Goal: Task Accomplishment & Management: Use online tool/utility

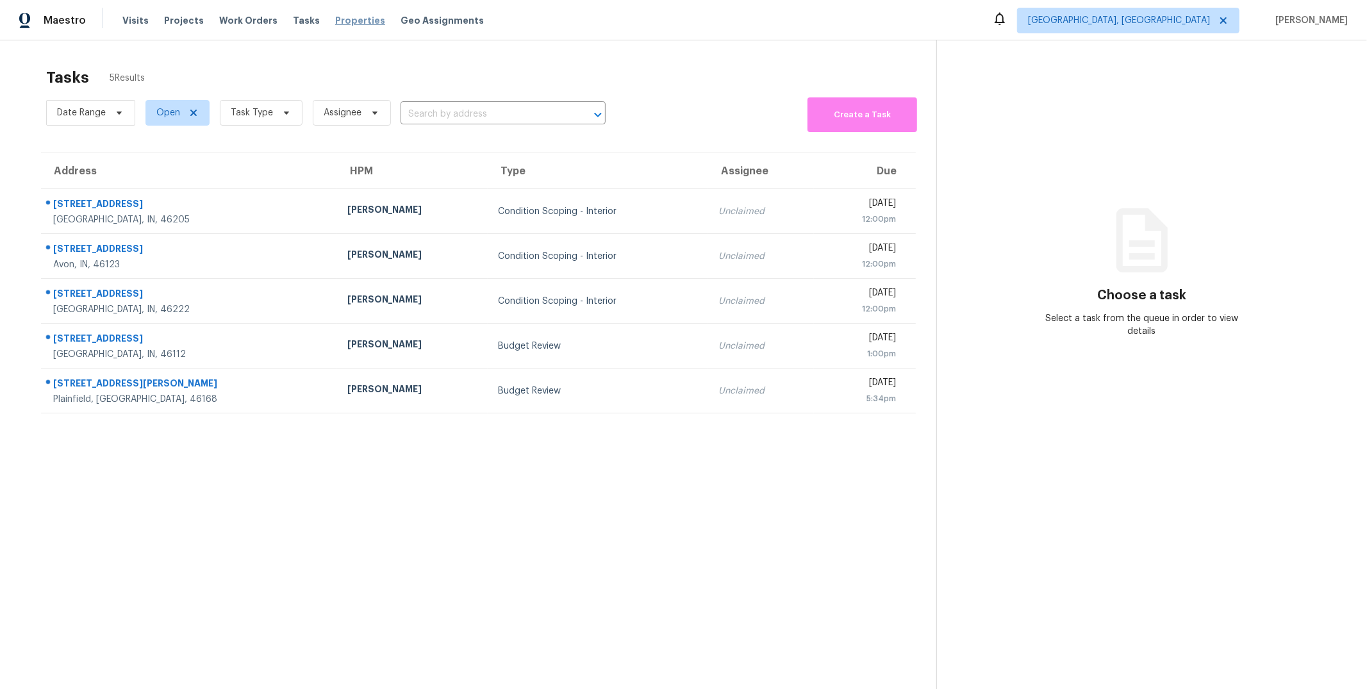
click at [342, 17] on span "Properties" at bounding box center [360, 20] width 50 height 13
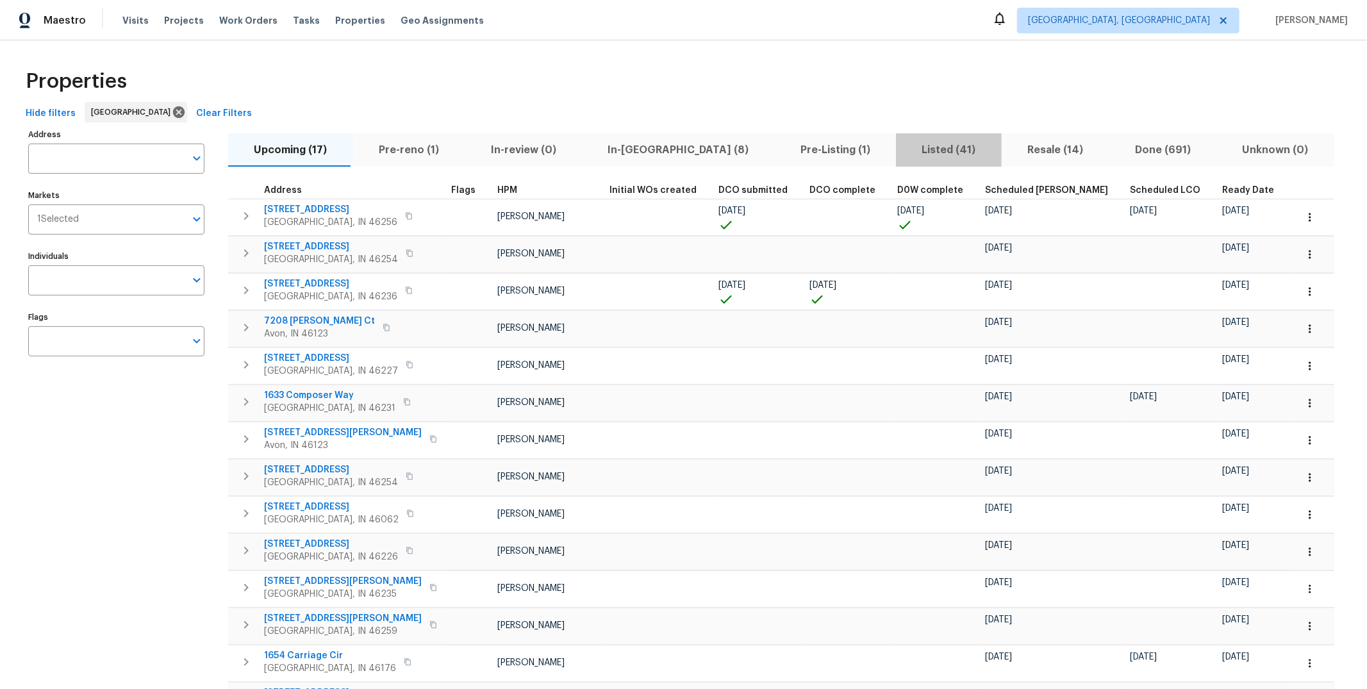
click at [904, 145] on span "Listed (41)" at bounding box center [949, 150] width 90 height 18
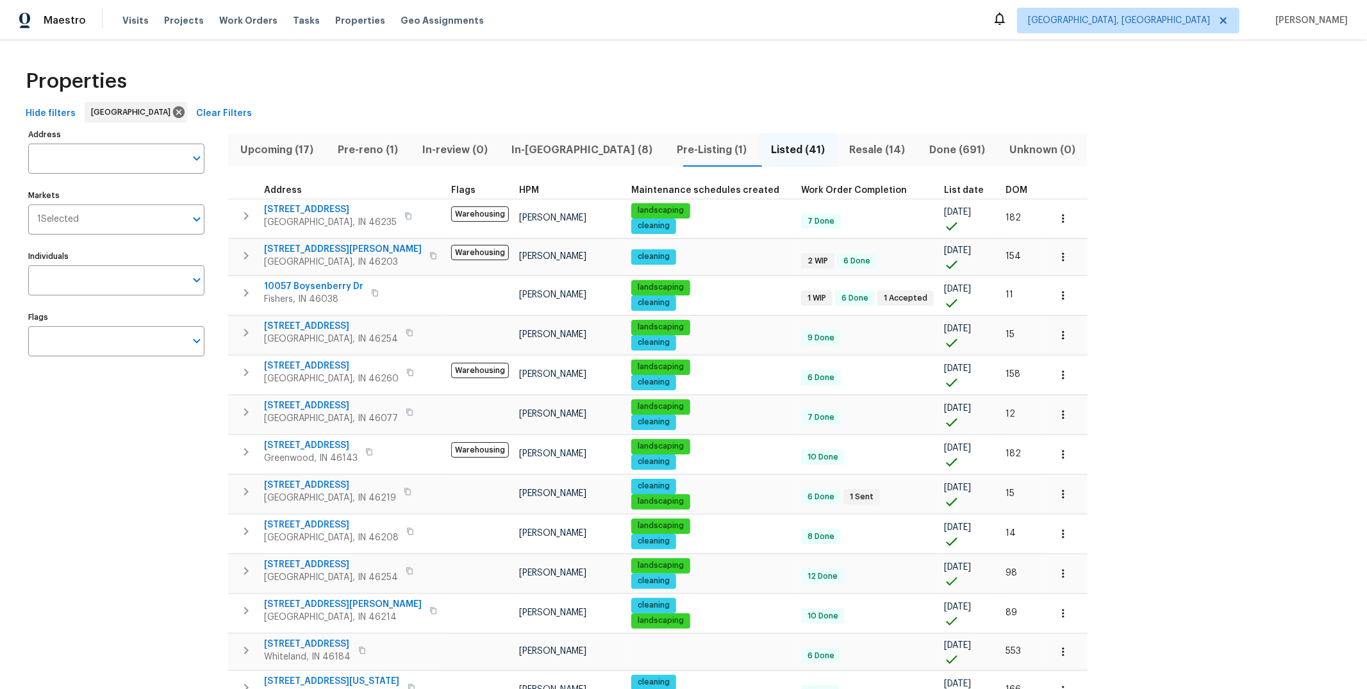
click at [944, 192] on span "List date" at bounding box center [964, 190] width 40 height 9
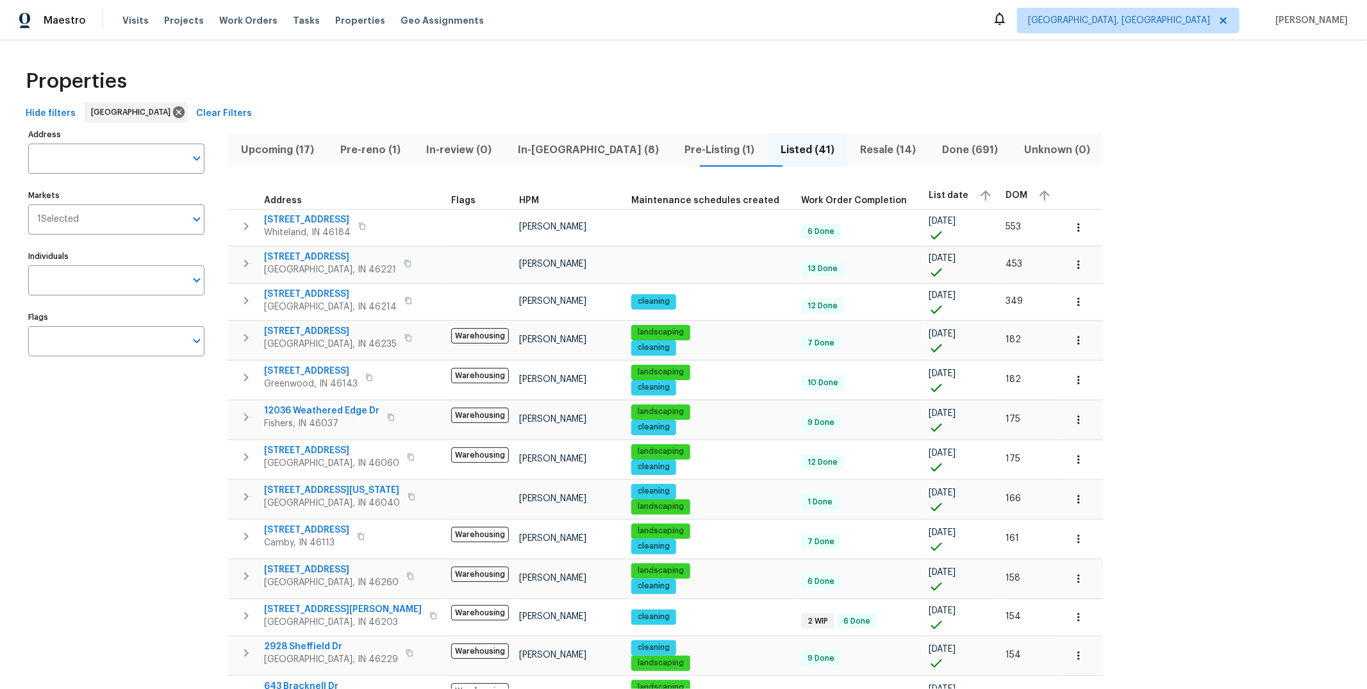
click at [929, 194] on div "List date" at bounding box center [962, 195] width 67 height 19
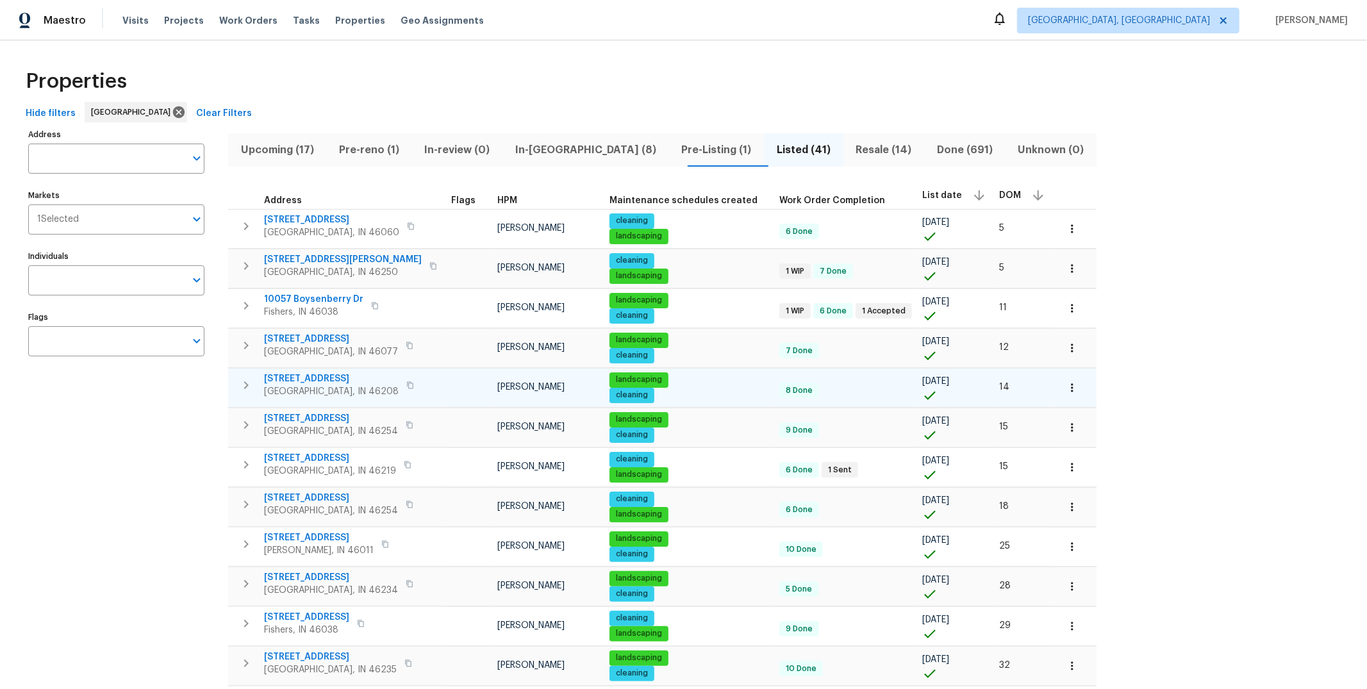
click at [326, 373] on span "5176 Clarendon Rd" at bounding box center [331, 378] width 135 height 13
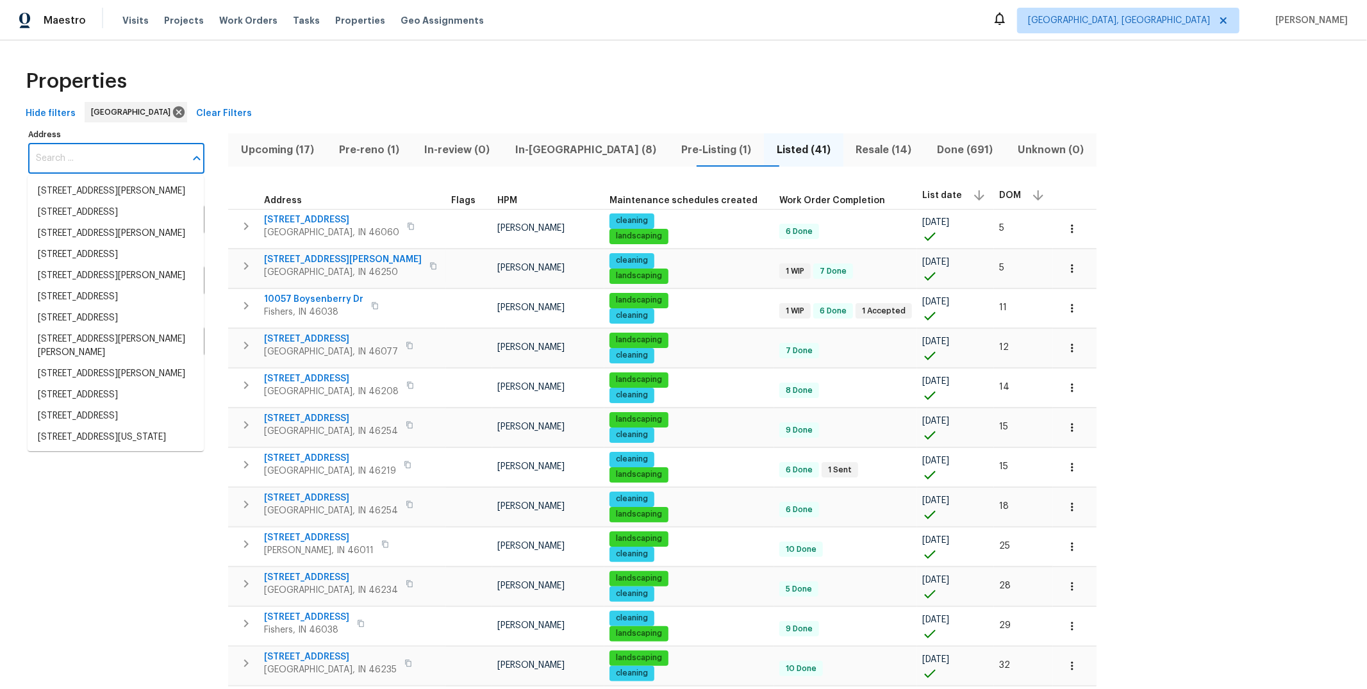
click at [138, 149] on input "Address" at bounding box center [106, 159] width 157 height 30
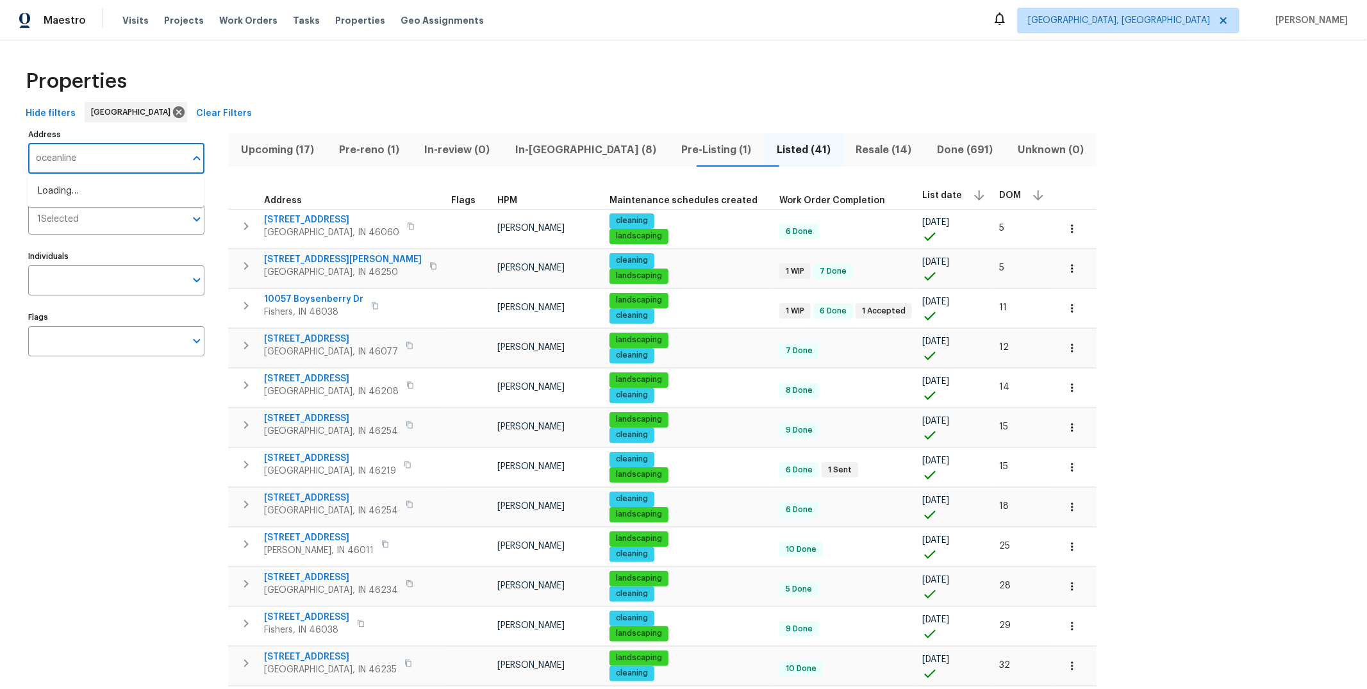
type input "oceanline"
click at [113, 187] on li "3209 Oceanline East Dr Indianapolis IN 46214" at bounding box center [116, 191] width 176 height 21
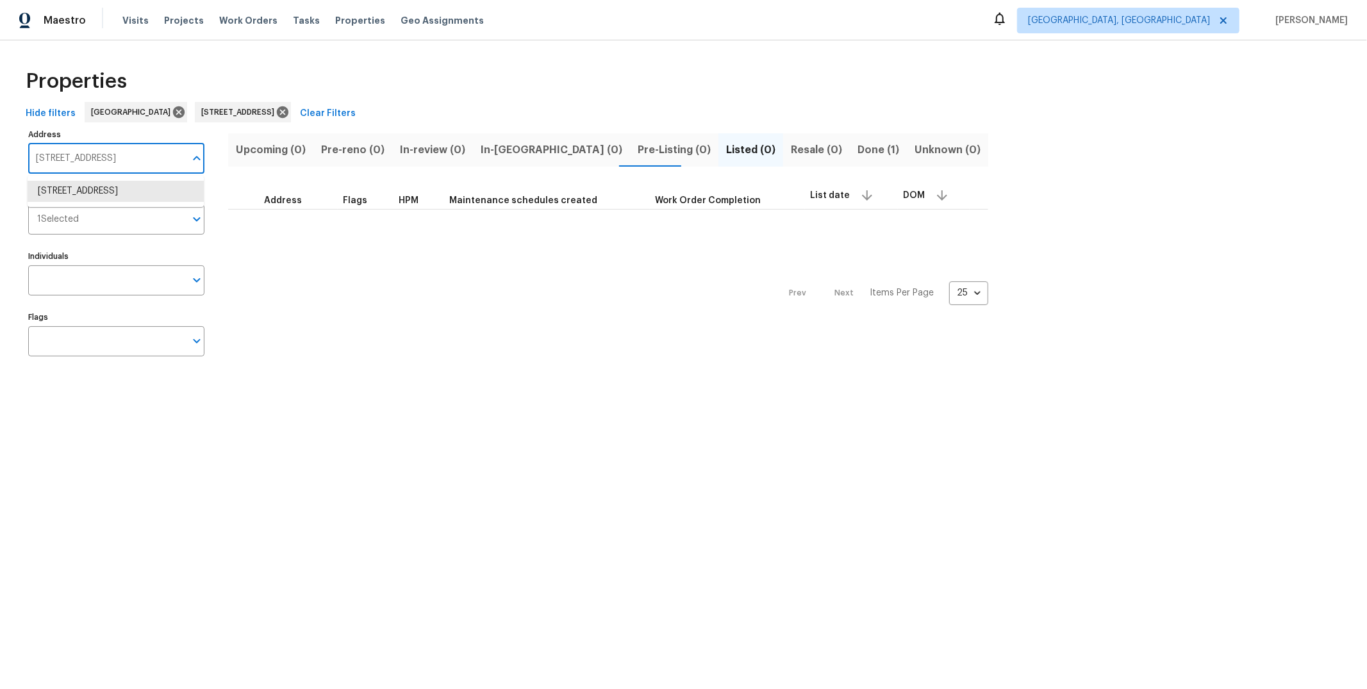
click at [135, 154] on input "3209 Oceanline East Dr Indianapolis IN 46214" at bounding box center [106, 159] width 157 height 30
click at [200, 160] on icon "Close" at bounding box center [196, 158] width 15 height 15
type input "oceanline"
click at [47, 223] on li "3213 Oceanline East Dr Indianapolis IN 46214" at bounding box center [116, 212] width 176 height 21
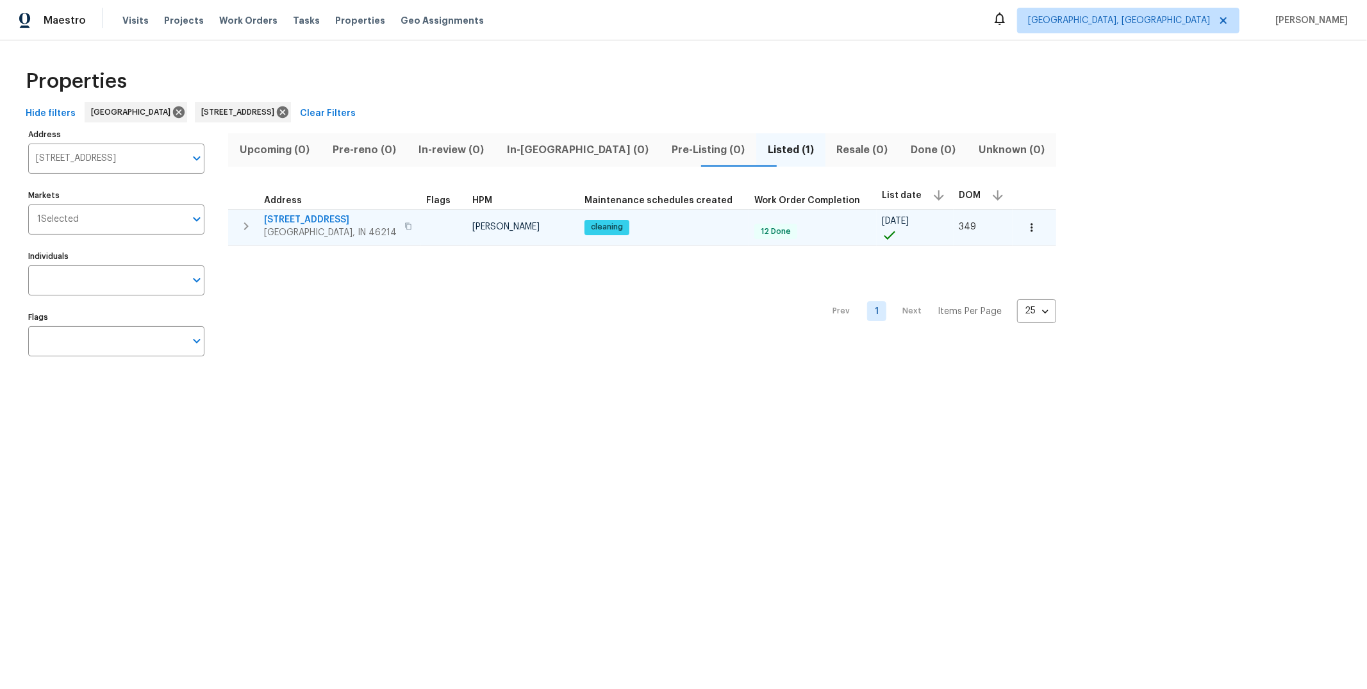
click at [334, 226] on span "Indianapolis, IN 46214" at bounding box center [330, 232] width 133 height 13
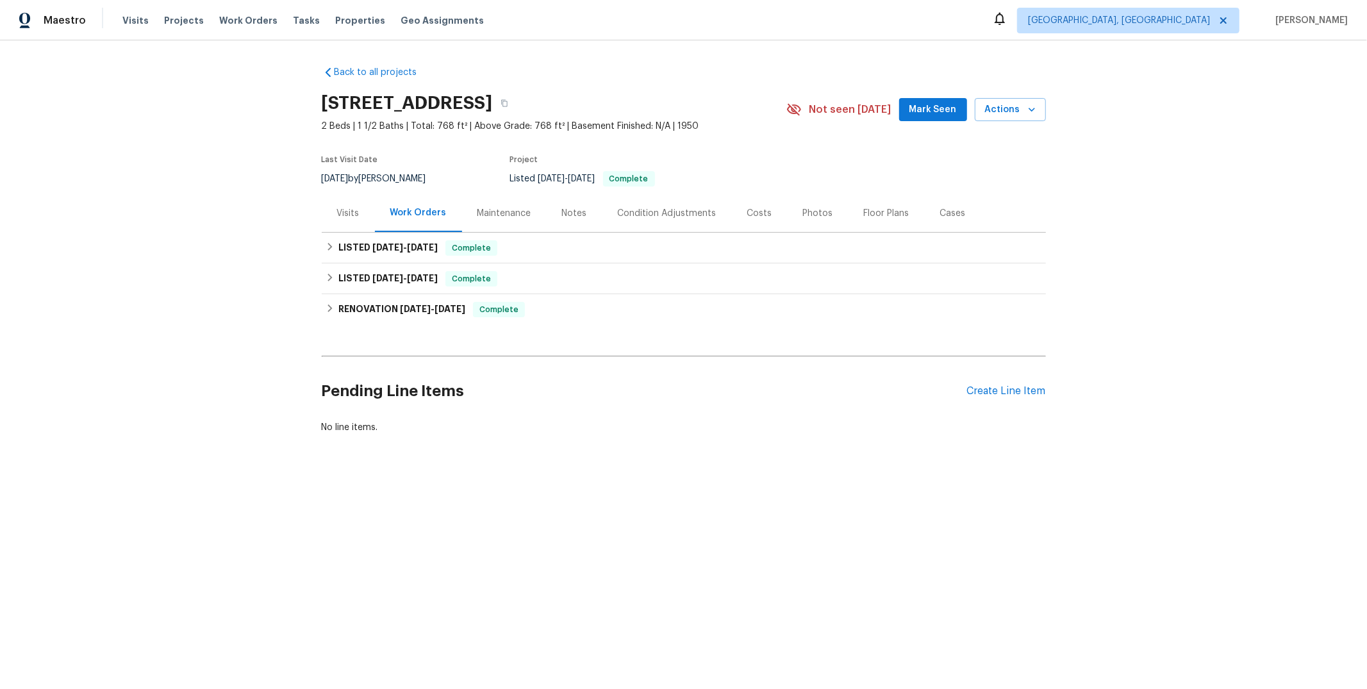
click at [351, 207] on div "Visits" at bounding box center [348, 213] width 22 height 13
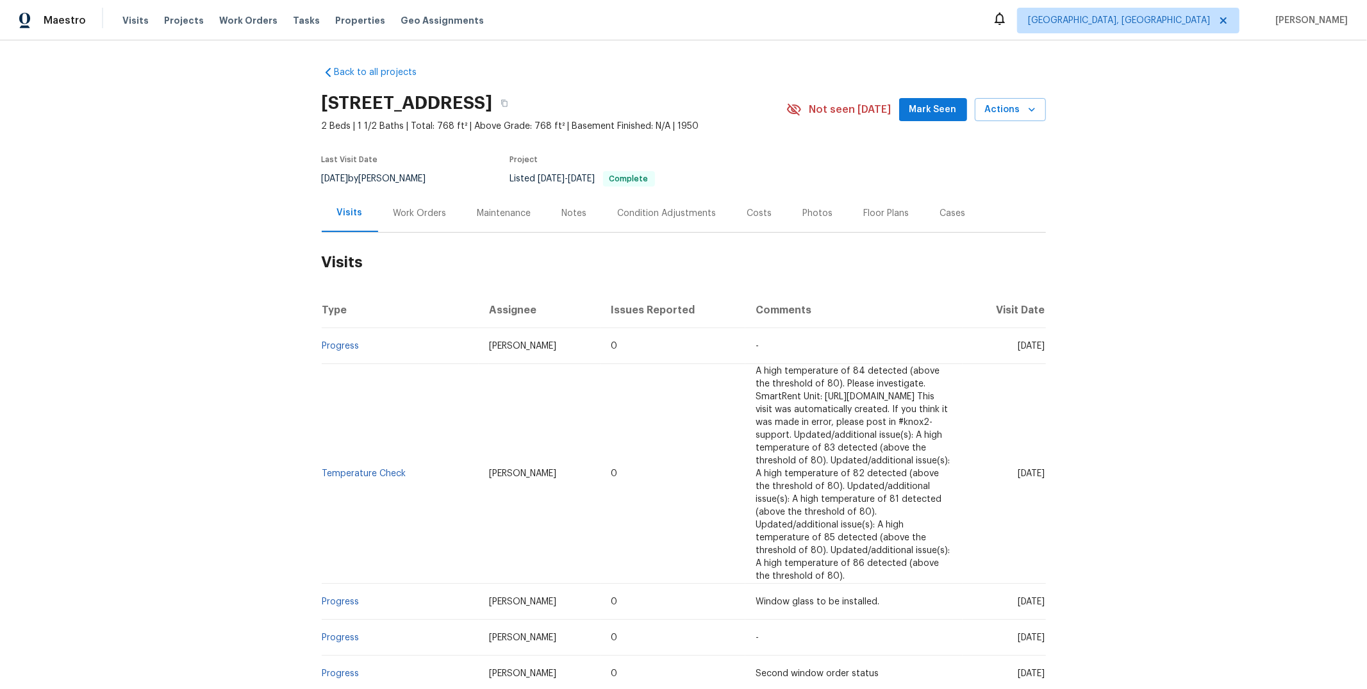
click at [810, 215] on div "Photos" at bounding box center [818, 213] width 30 height 13
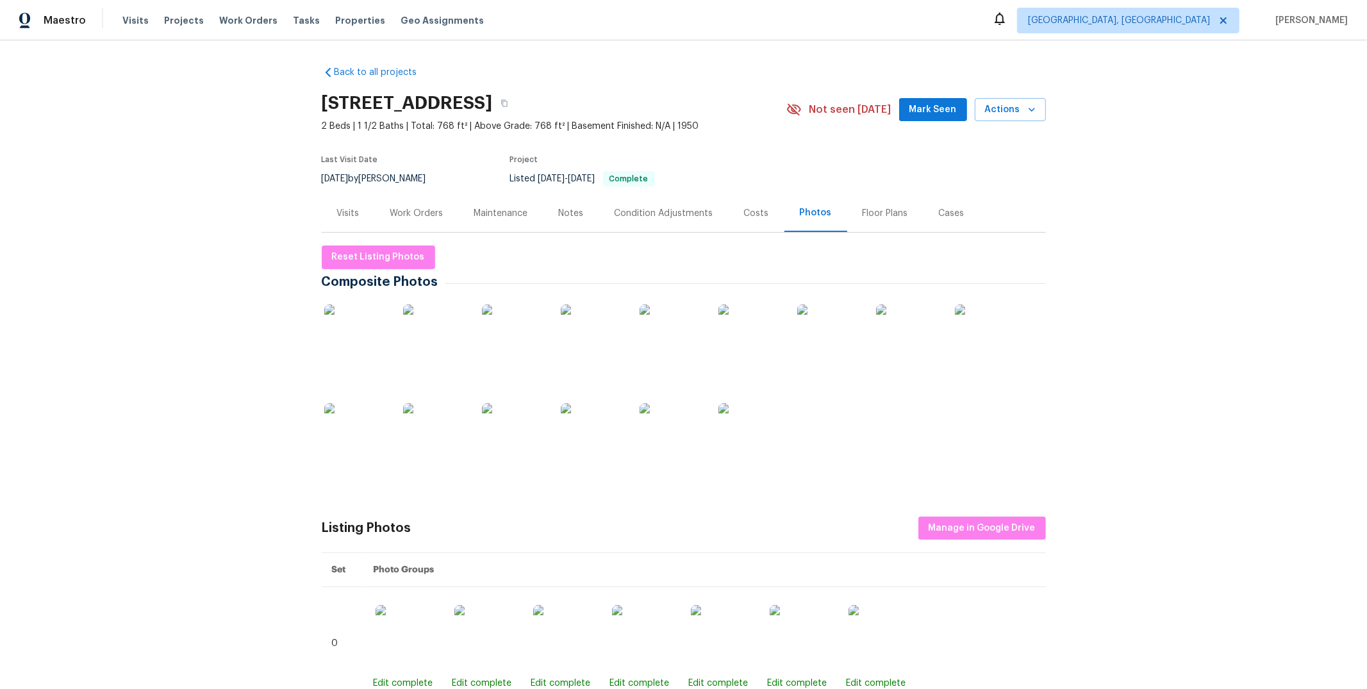
click at [331, 344] on img at bounding box center [356, 336] width 64 height 64
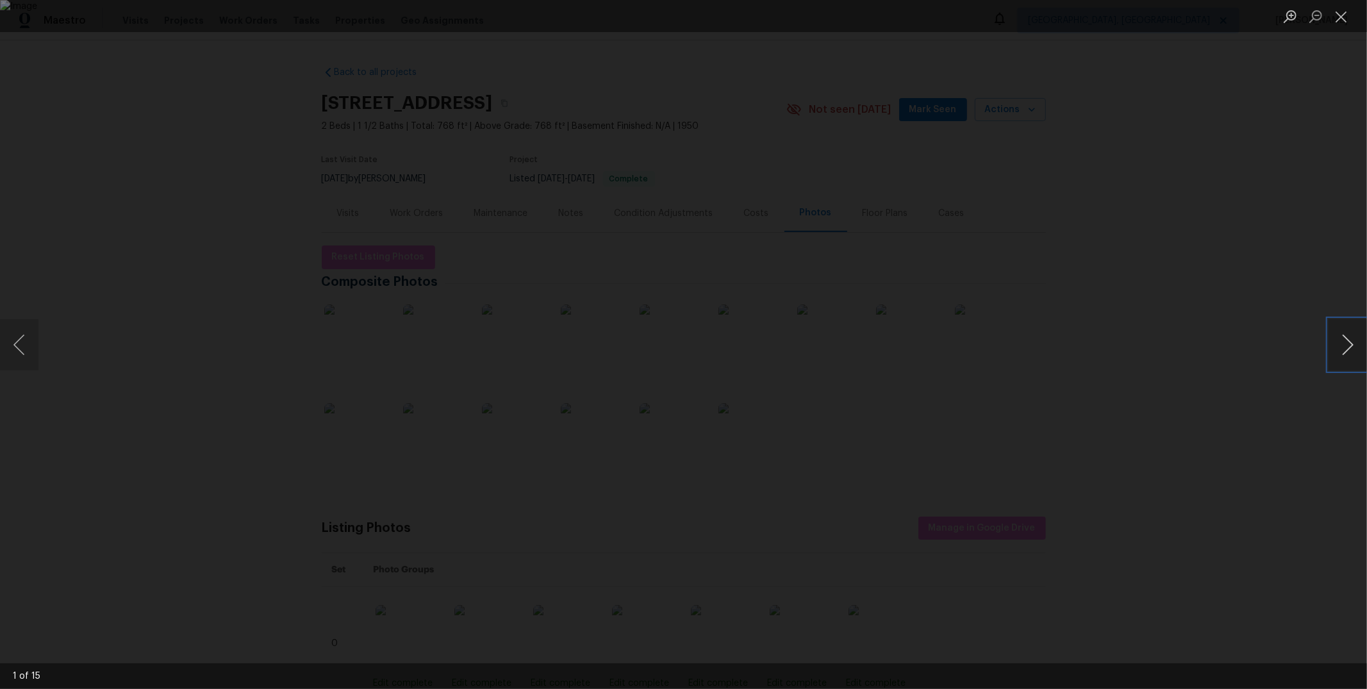
click at [1347, 344] on button "Next image" at bounding box center [1348, 344] width 38 height 51
click at [1347, 346] on button "Next image" at bounding box center [1348, 344] width 38 height 51
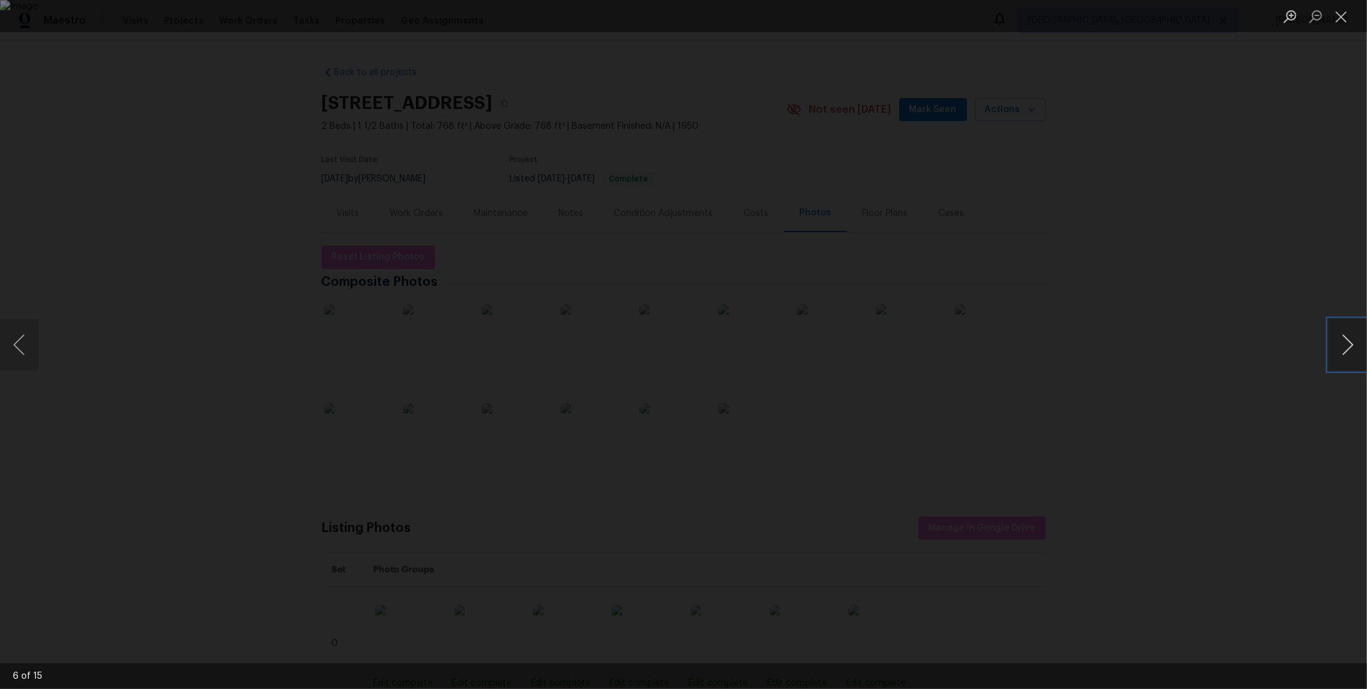
click at [1347, 346] on button "Next image" at bounding box center [1348, 344] width 38 height 51
click at [1344, 349] on button "Next image" at bounding box center [1348, 344] width 38 height 51
click at [1342, 351] on button "Next image" at bounding box center [1348, 344] width 38 height 51
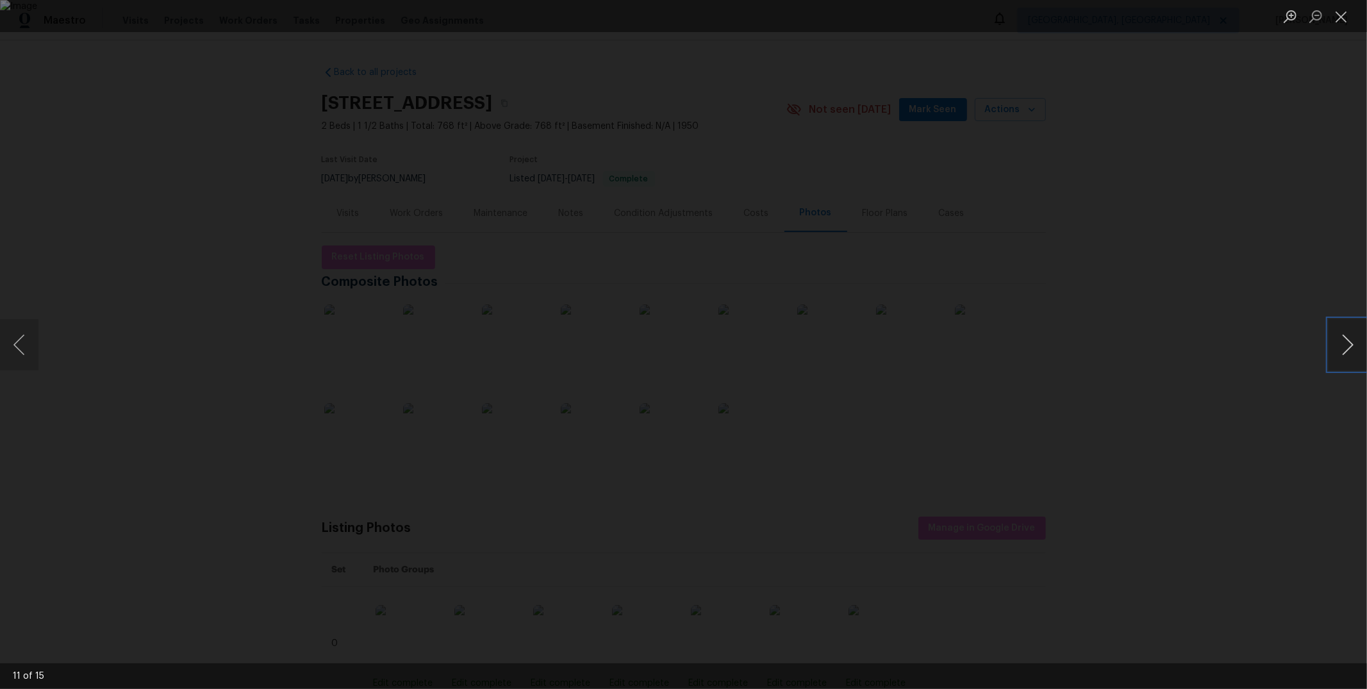
click at [1342, 348] on button "Next image" at bounding box center [1348, 344] width 38 height 51
click at [1336, 355] on button "Next image" at bounding box center [1348, 344] width 38 height 51
click at [1335, 355] on button "Next image" at bounding box center [1348, 344] width 38 height 51
click at [29, 332] on button "Previous image" at bounding box center [19, 344] width 38 height 51
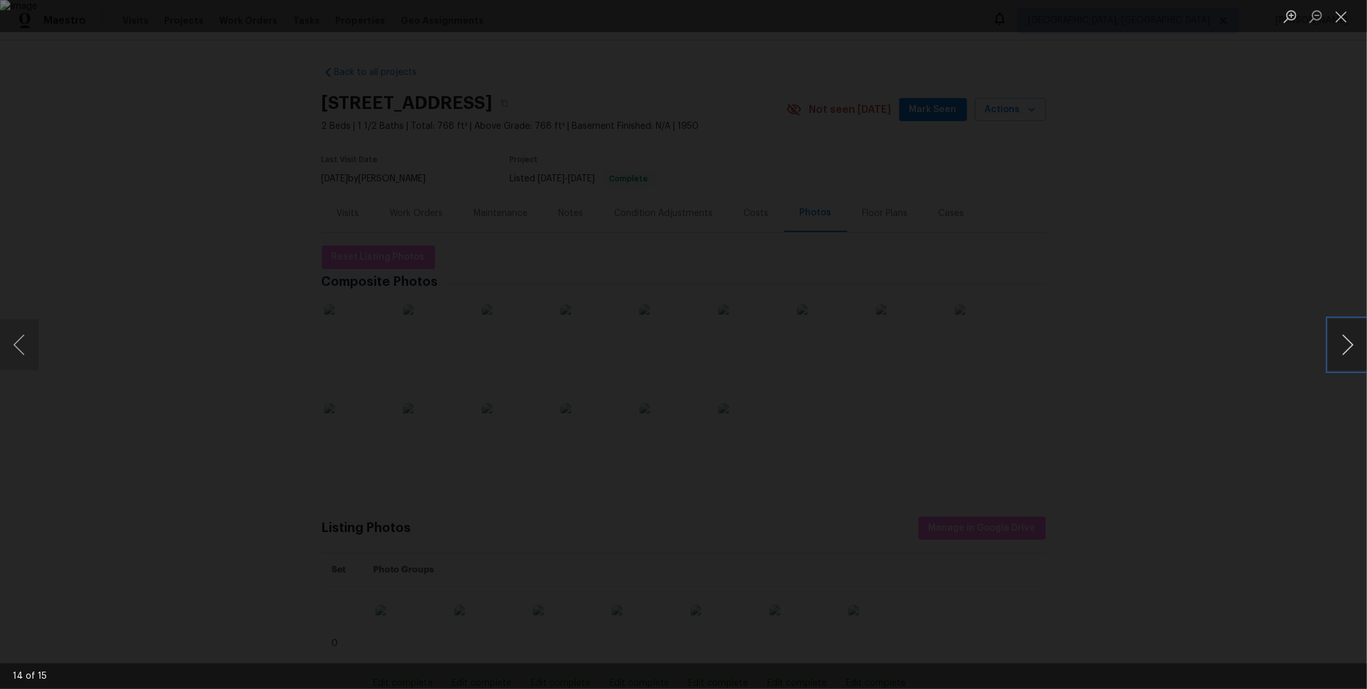
click at [1349, 356] on button "Next image" at bounding box center [1348, 344] width 38 height 51
click at [1349, 357] on button "Next image" at bounding box center [1348, 344] width 38 height 51
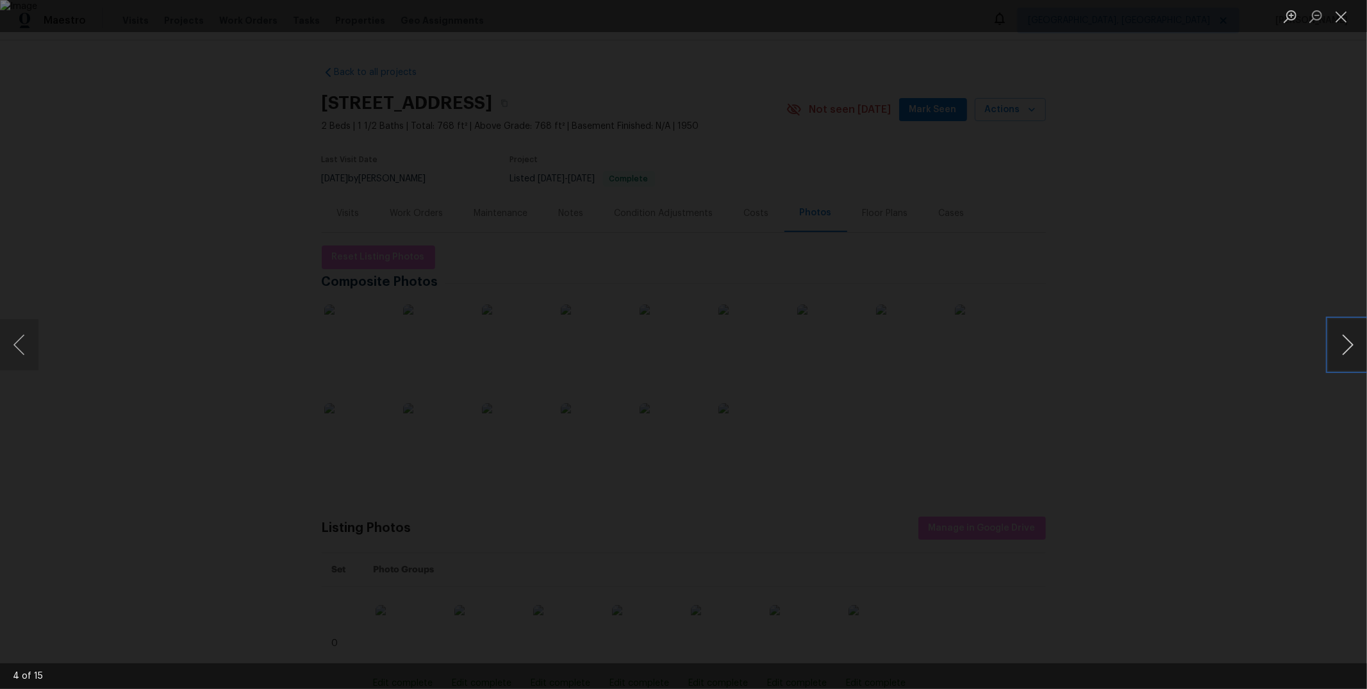
click at [1349, 357] on button "Next image" at bounding box center [1348, 344] width 38 height 51
click at [1338, 10] on button "Close lightbox" at bounding box center [1342, 16] width 26 height 22
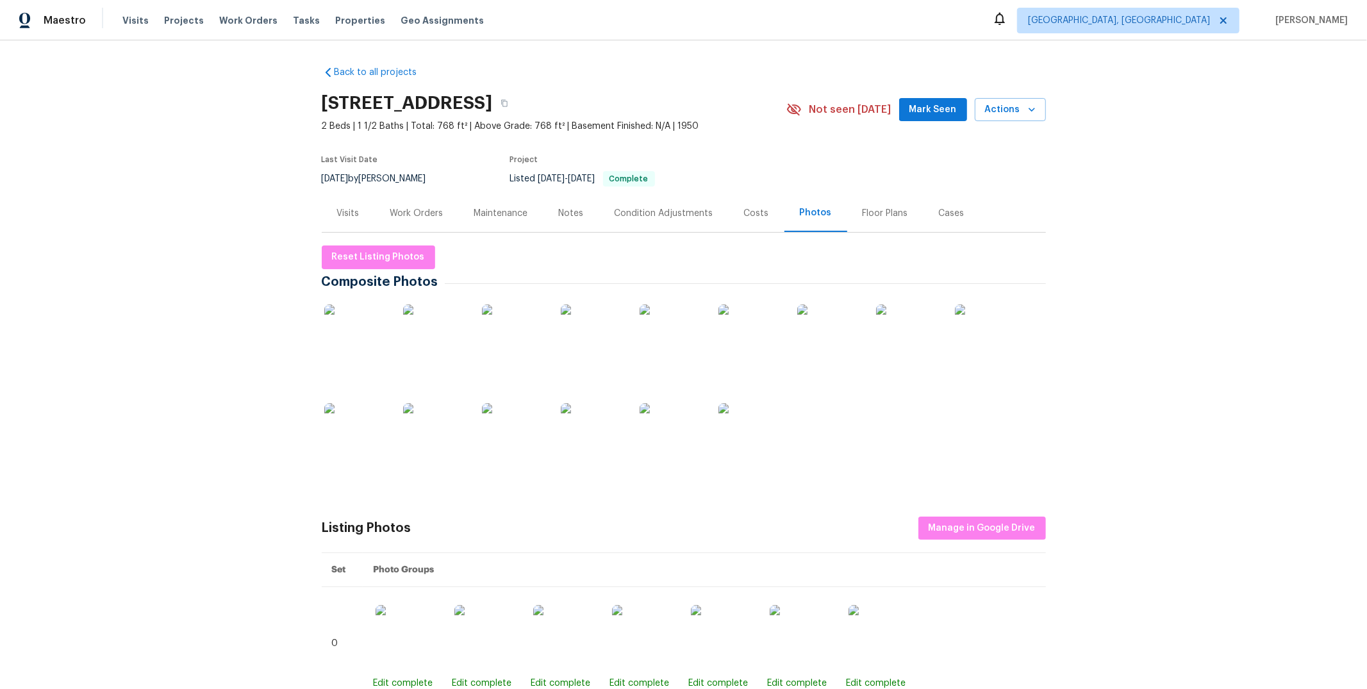
click at [451, 300] on div at bounding box center [435, 336] width 69 height 79
click at [451, 317] on img at bounding box center [435, 336] width 64 height 64
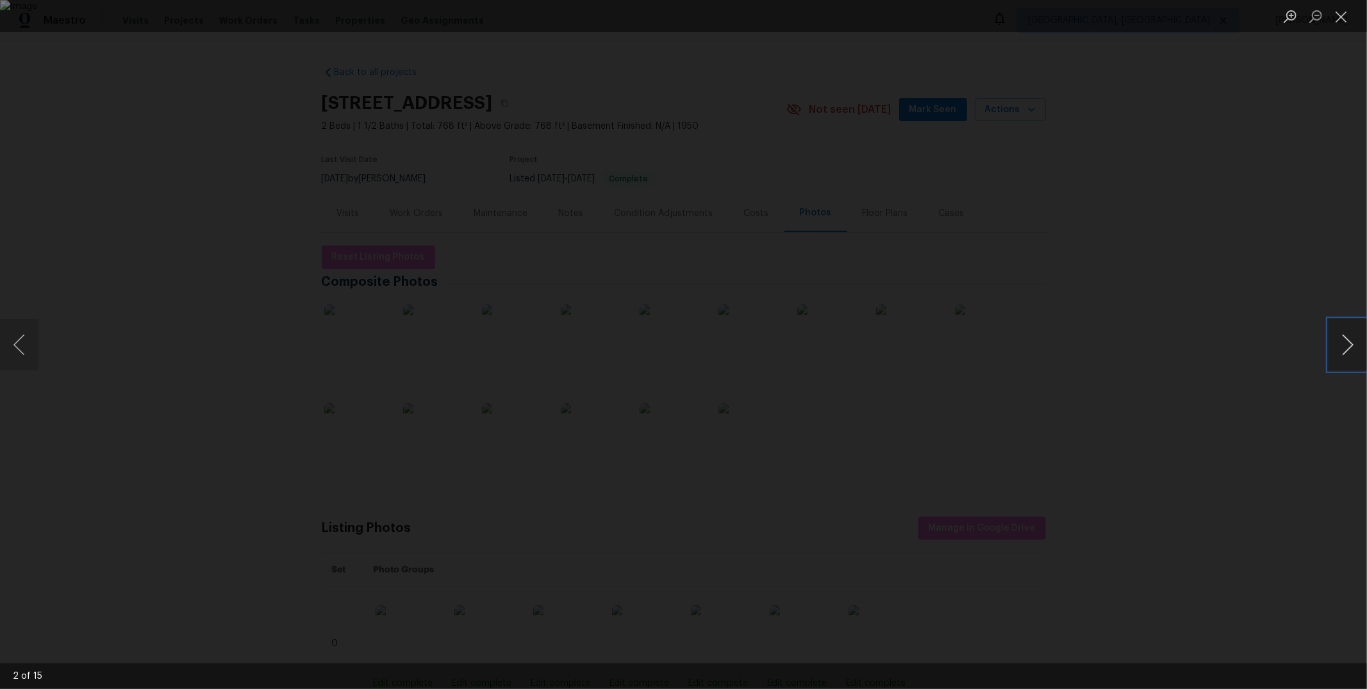
click at [1344, 337] on button "Next image" at bounding box center [1348, 344] width 38 height 51
click at [1344, 336] on button "Next image" at bounding box center [1348, 344] width 38 height 51
click at [1353, 353] on button "Next image" at bounding box center [1348, 344] width 38 height 51
click at [1343, 334] on button "Next image" at bounding box center [1348, 344] width 38 height 51
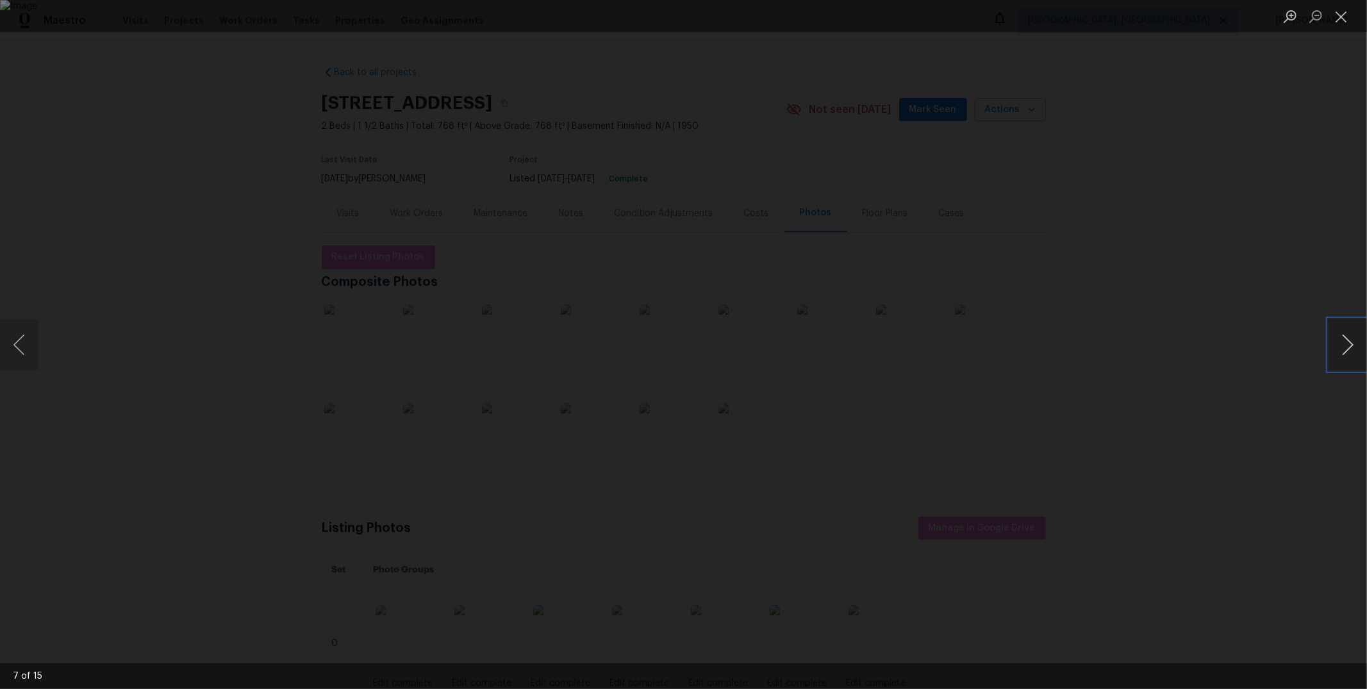
click at [1343, 334] on button "Next image" at bounding box center [1348, 344] width 38 height 51
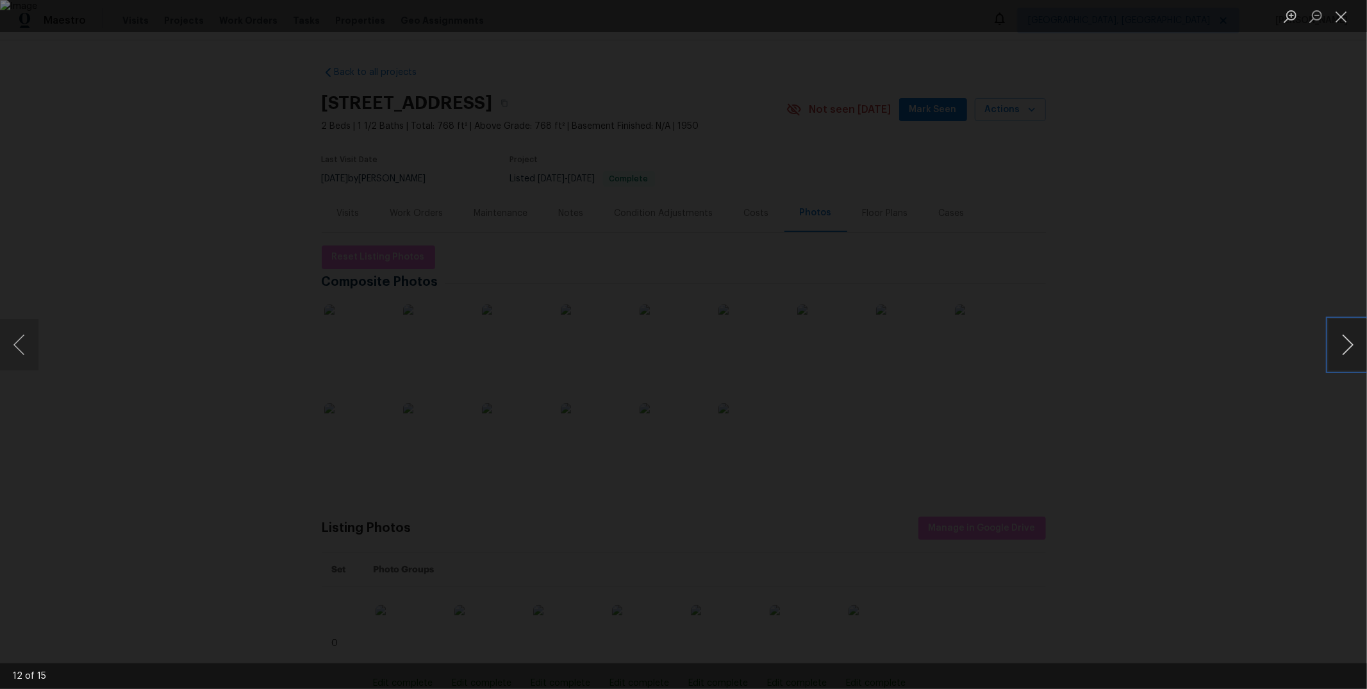
click at [1343, 334] on button "Next image" at bounding box center [1348, 344] width 38 height 51
click at [1356, 365] on button "Next image" at bounding box center [1348, 344] width 38 height 51
click at [1347, 340] on button "Next image" at bounding box center [1348, 344] width 38 height 51
click at [1353, 322] on button "Next image" at bounding box center [1348, 344] width 38 height 51
click at [1349, 329] on button "Next image" at bounding box center [1348, 344] width 38 height 51
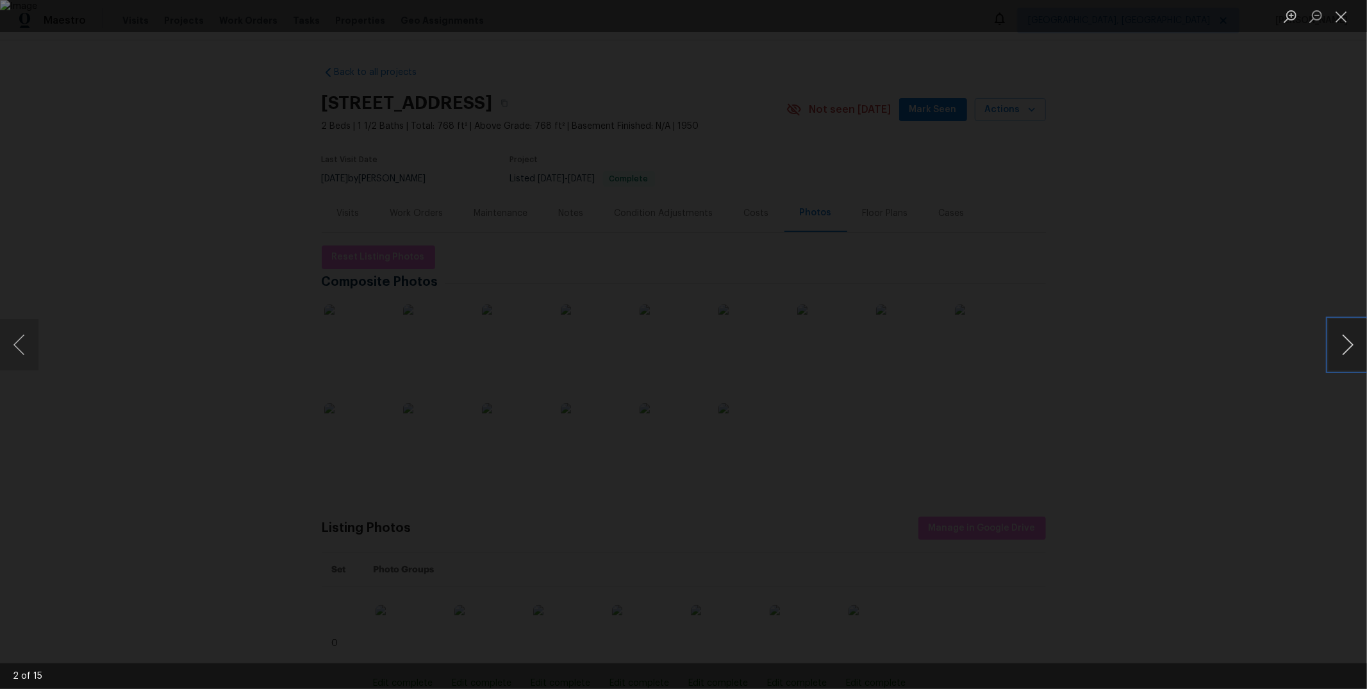
click at [1338, 330] on button "Next image" at bounding box center [1348, 344] width 38 height 51
click at [1346, 329] on button "Next image" at bounding box center [1348, 344] width 38 height 51
click at [1355, 347] on button "Next image" at bounding box center [1348, 344] width 38 height 51
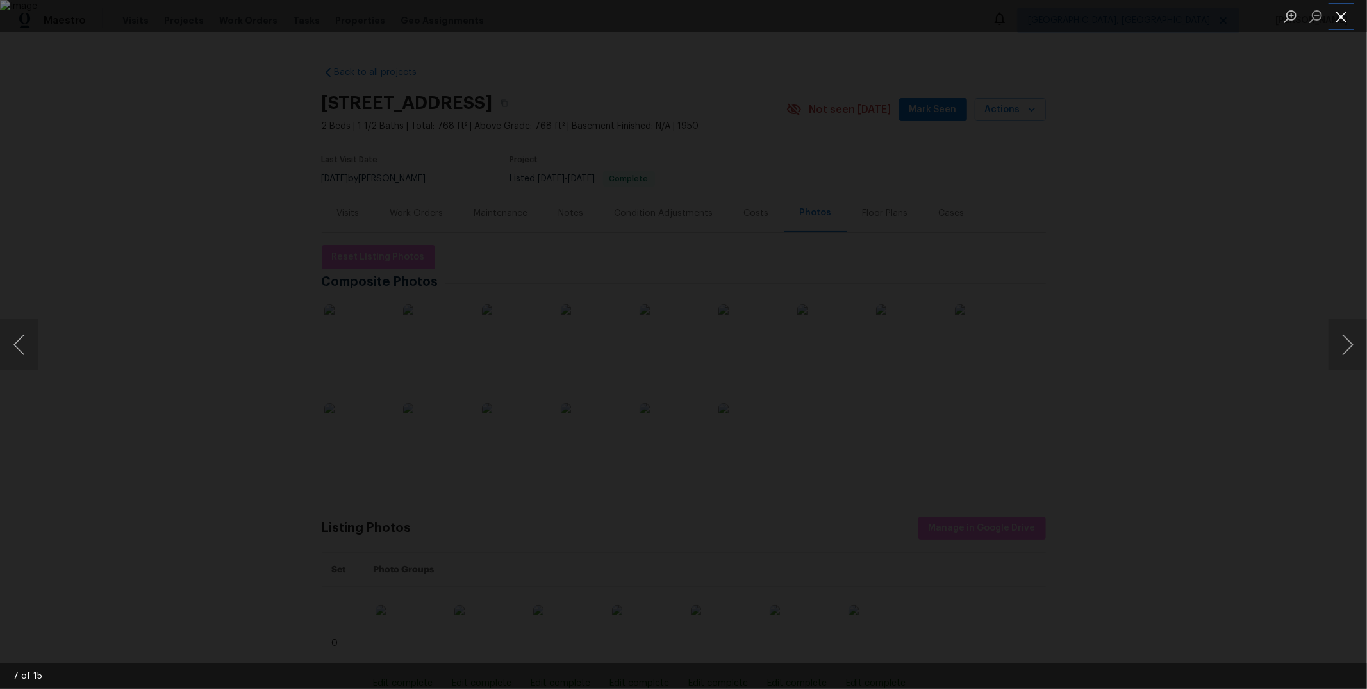
click at [1343, 8] on button "Close lightbox" at bounding box center [1342, 16] width 26 height 22
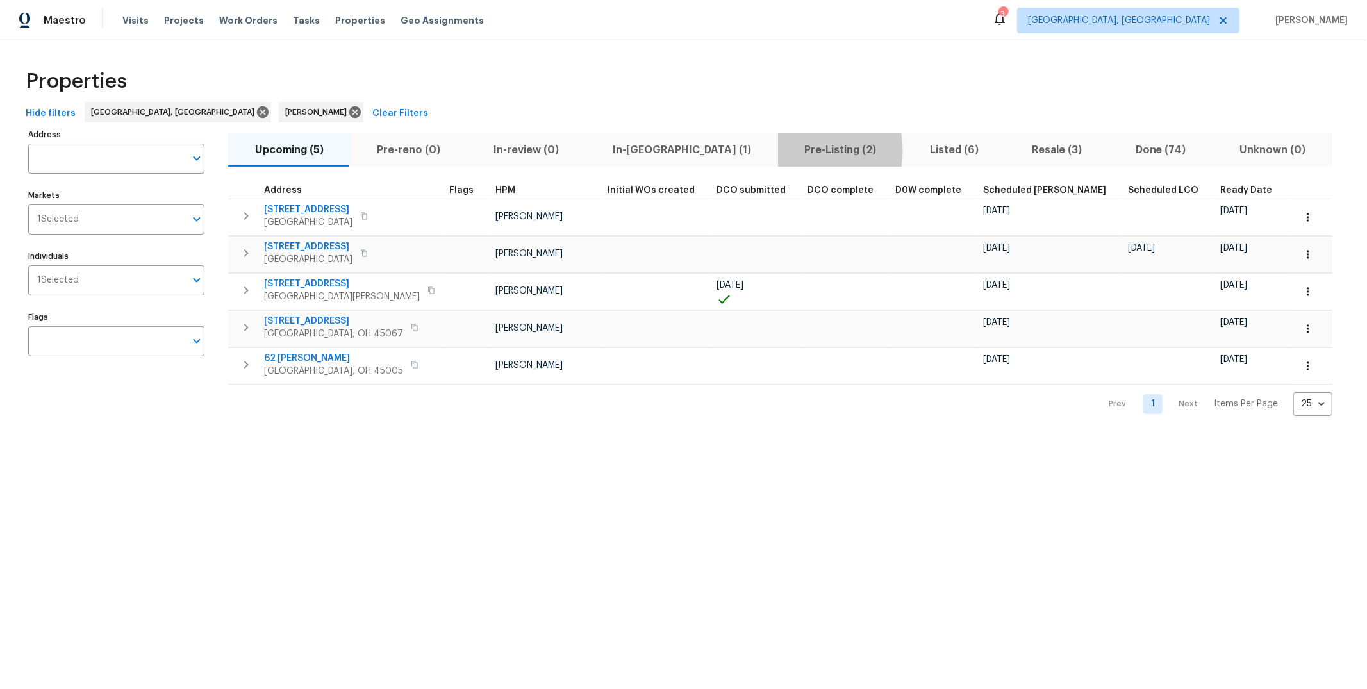
click at [786, 151] on span "Pre-Listing (2)" at bounding box center [841, 150] width 110 height 18
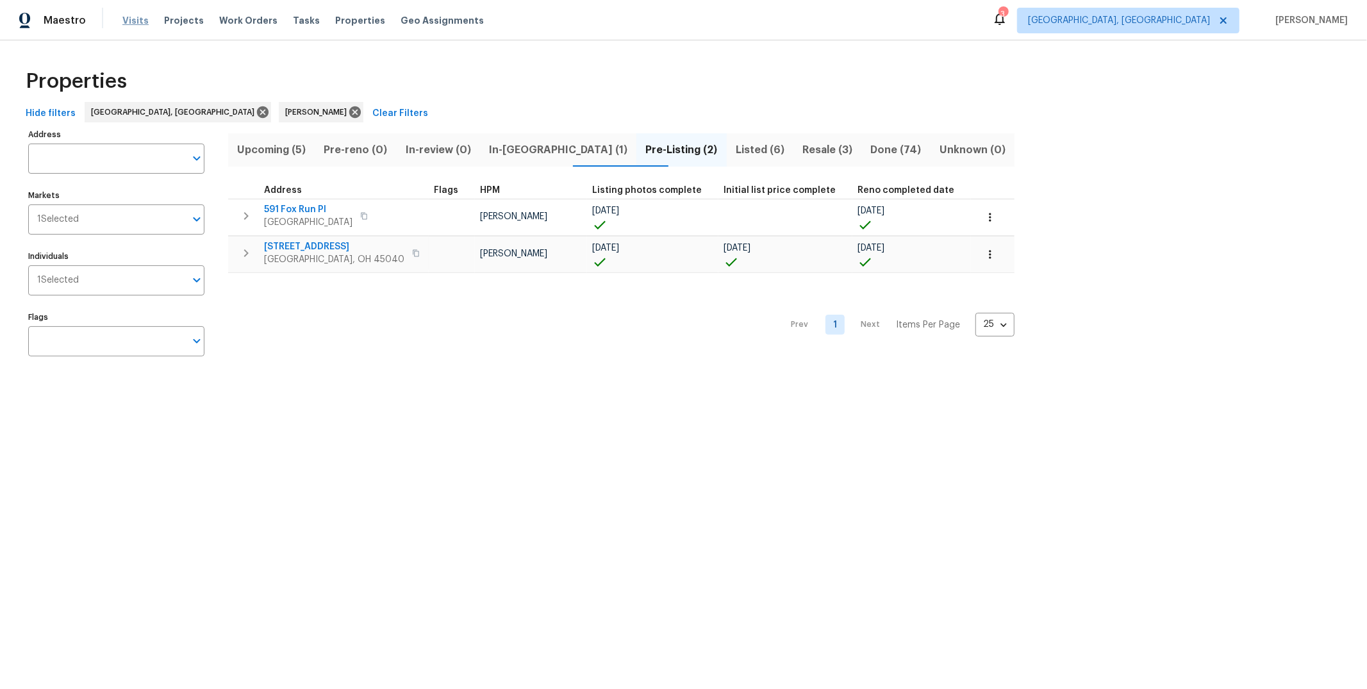
click at [133, 22] on span "Visits" at bounding box center [135, 20] width 26 height 13
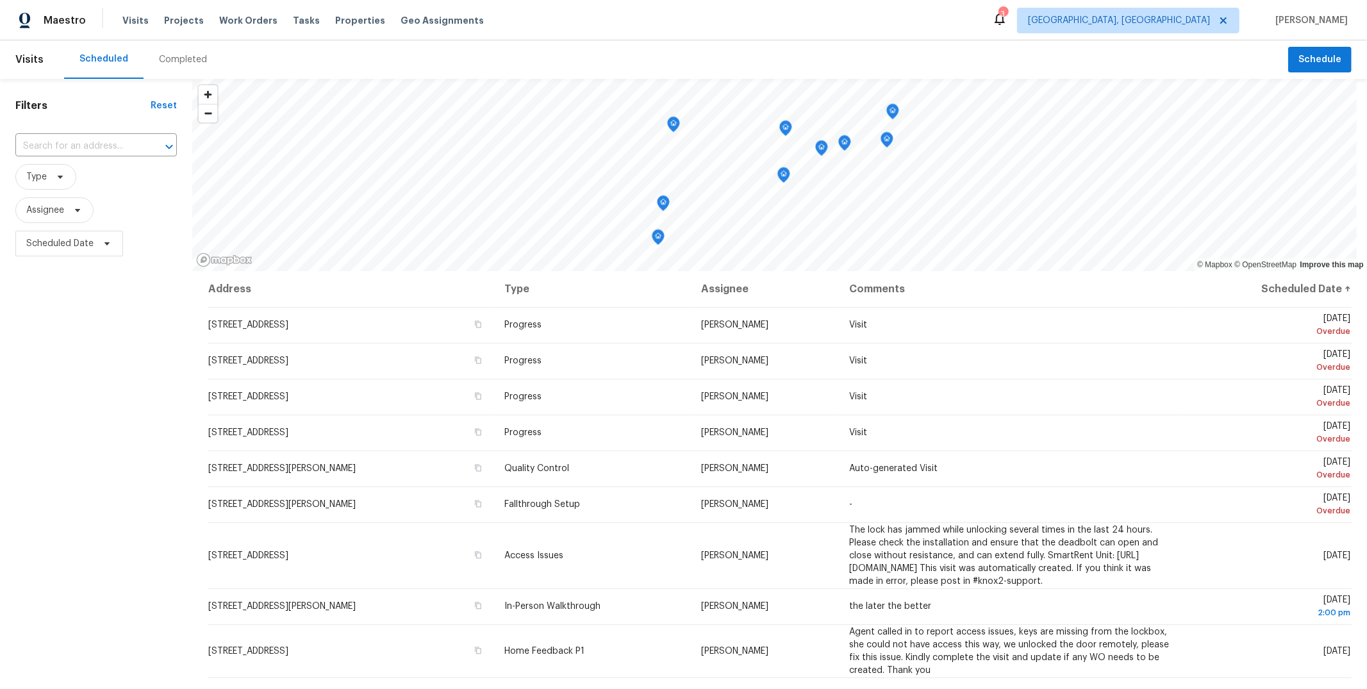
click at [183, 54] on div "Completed" at bounding box center [183, 59] width 48 height 13
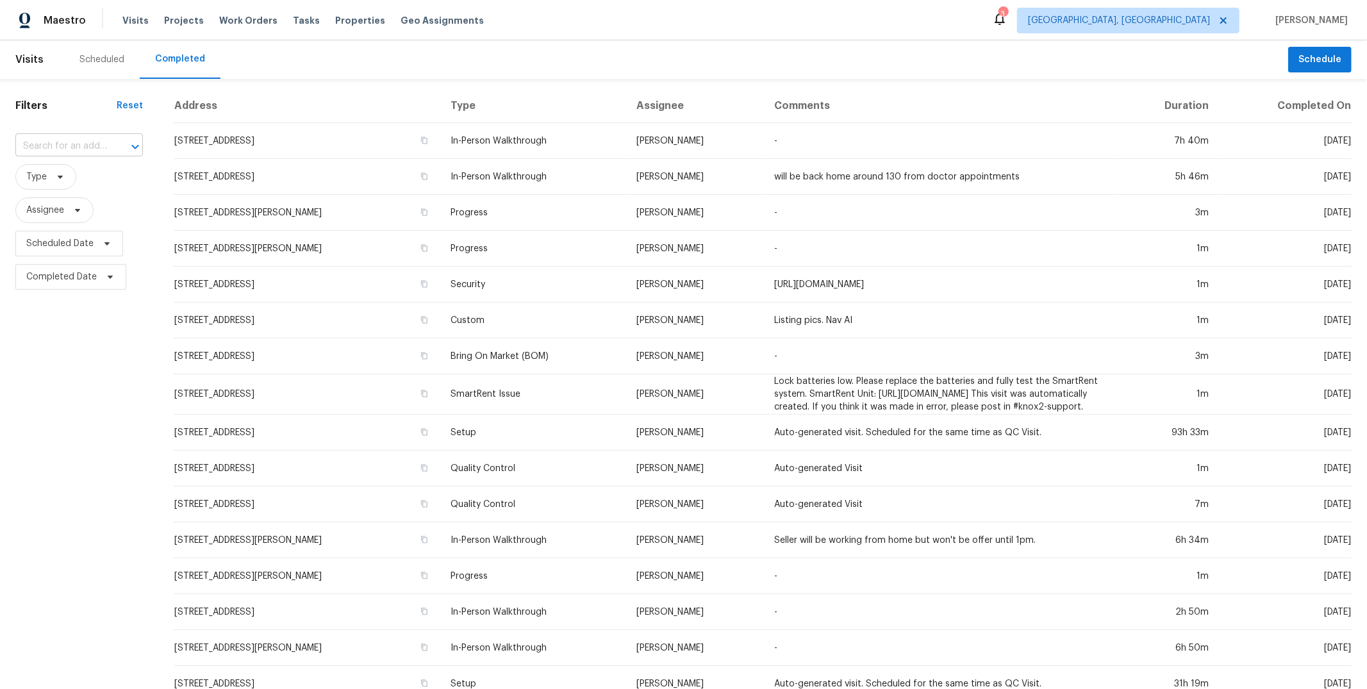
click at [68, 137] on input "text" at bounding box center [61, 147] width 92 height 20
paste input "5966 Glen Haven Blvd, Plainfield, IN 46168"
type input "5966 Glen Haven Blvd, Plainfield, IN 46168"
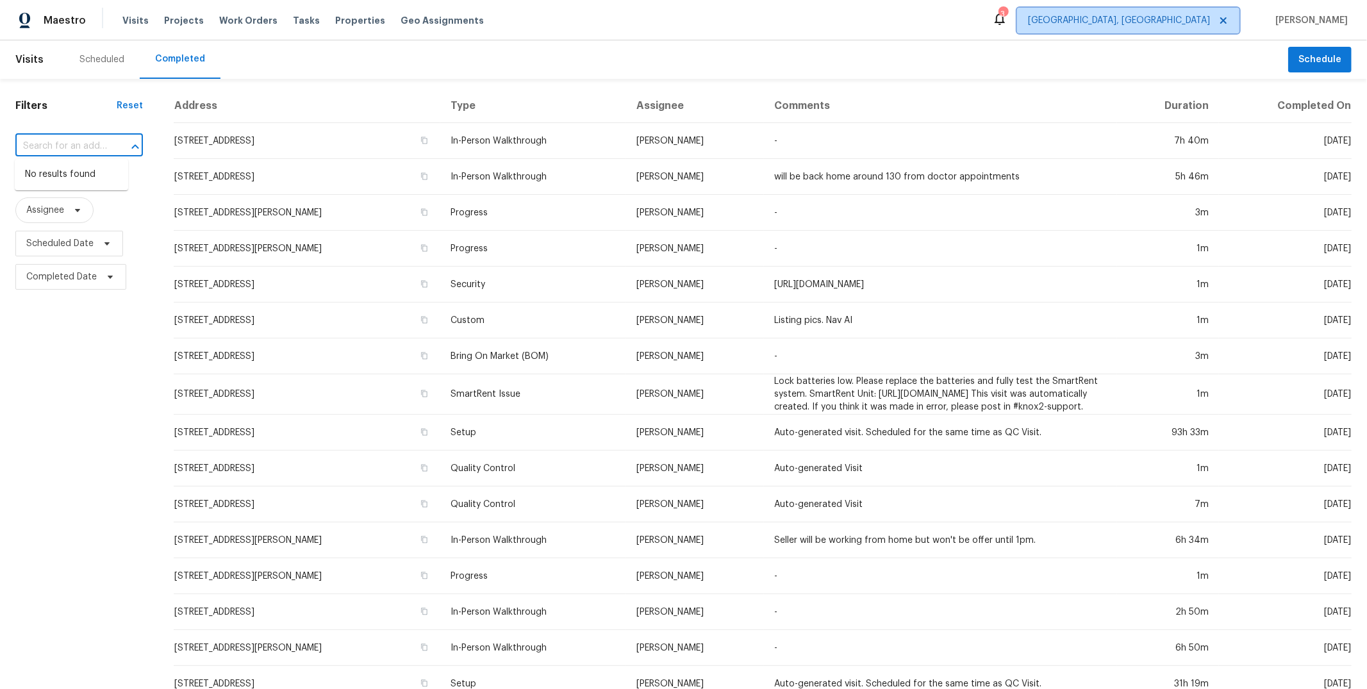
click at [1210, 26] on span "Cincinnati, OH" at bounding box center [1119, 20] width 182 height 13
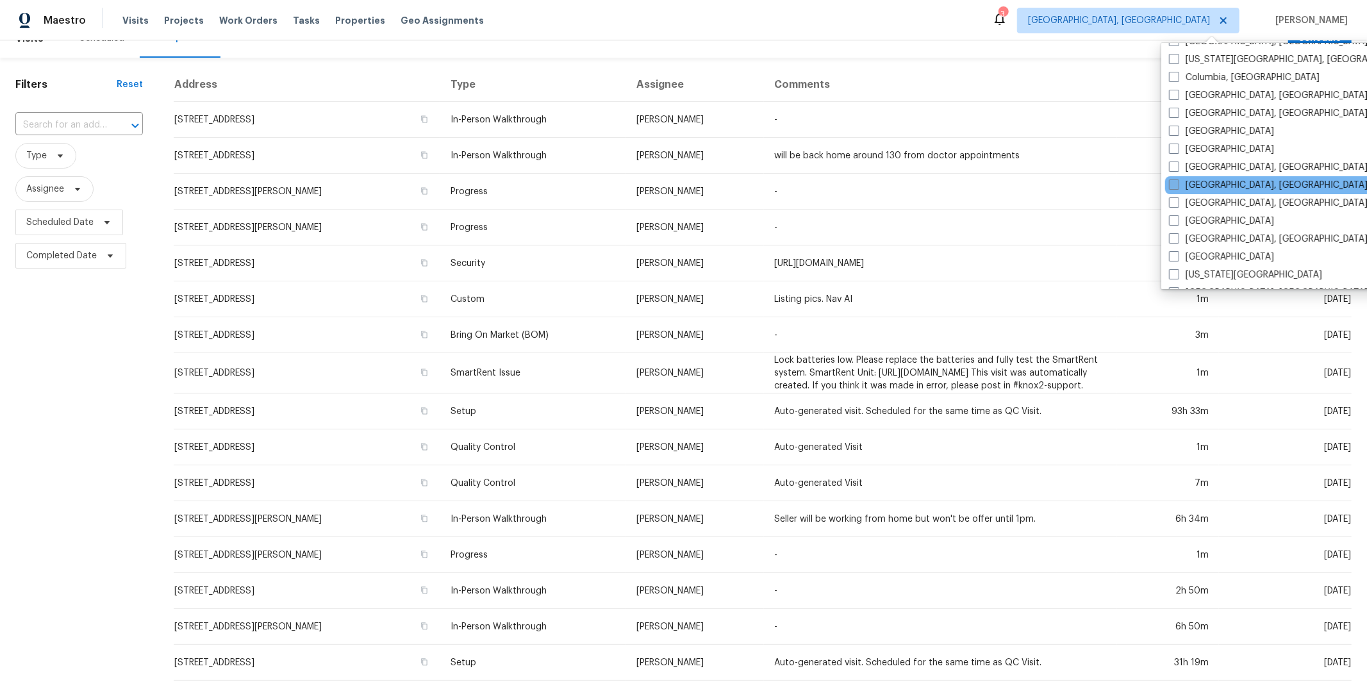
scroll to position [325, 0]
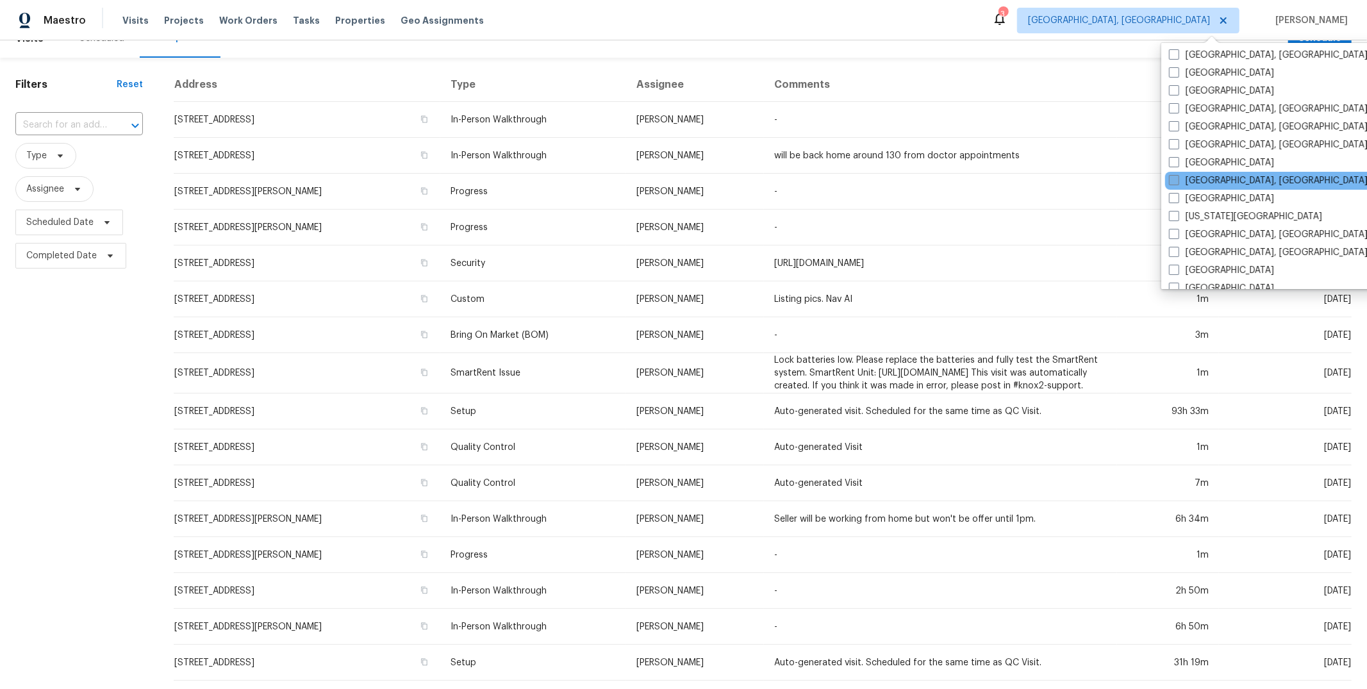
click at [1190, 178] on label "[GEOGRAPHIC_DATA], [GEOGRAPHIC_DATA]" at bounding box center [1268, 180] width 199 height 13
click at [1178, 178] on input "[GEOGRAPHIC_DATA], [GEOGRAPHIC_DATA]" at bounding box center [1173, 178] width 8 height 8
checkbox input "true"
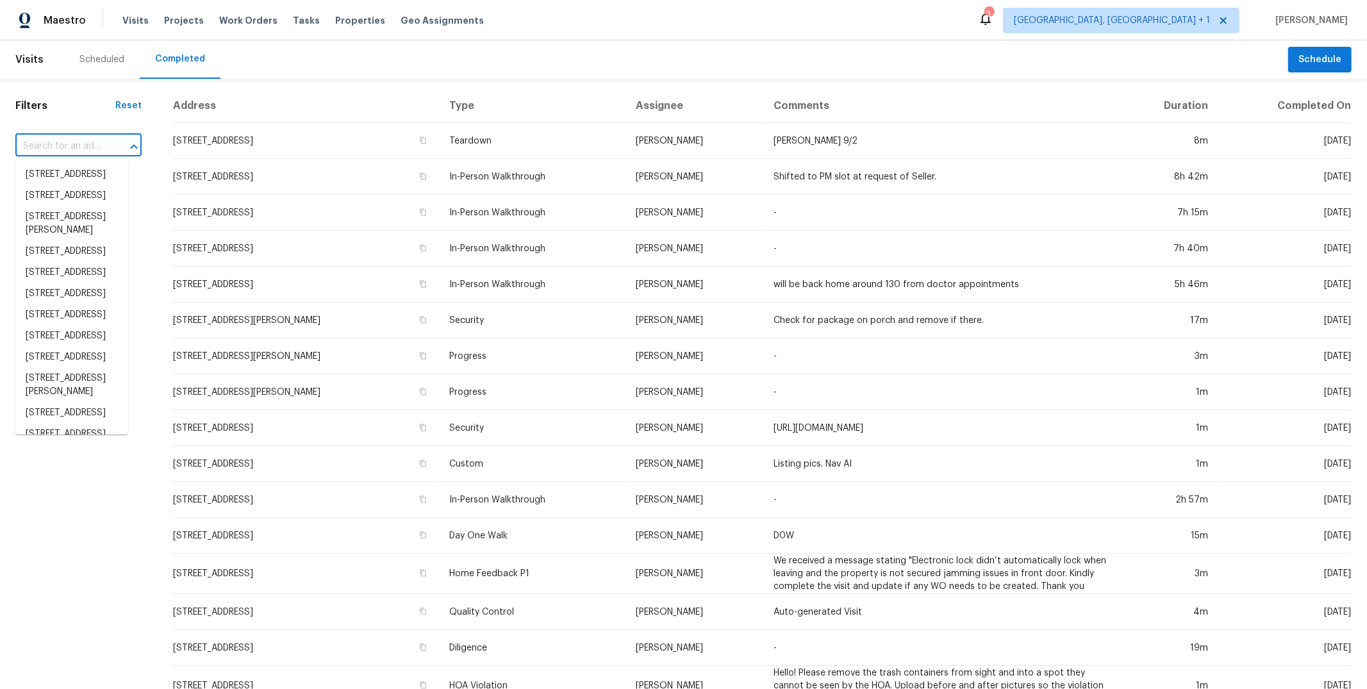
click at [71, 142] on input "text" at bounding box center [60, 147] width 90 height 20
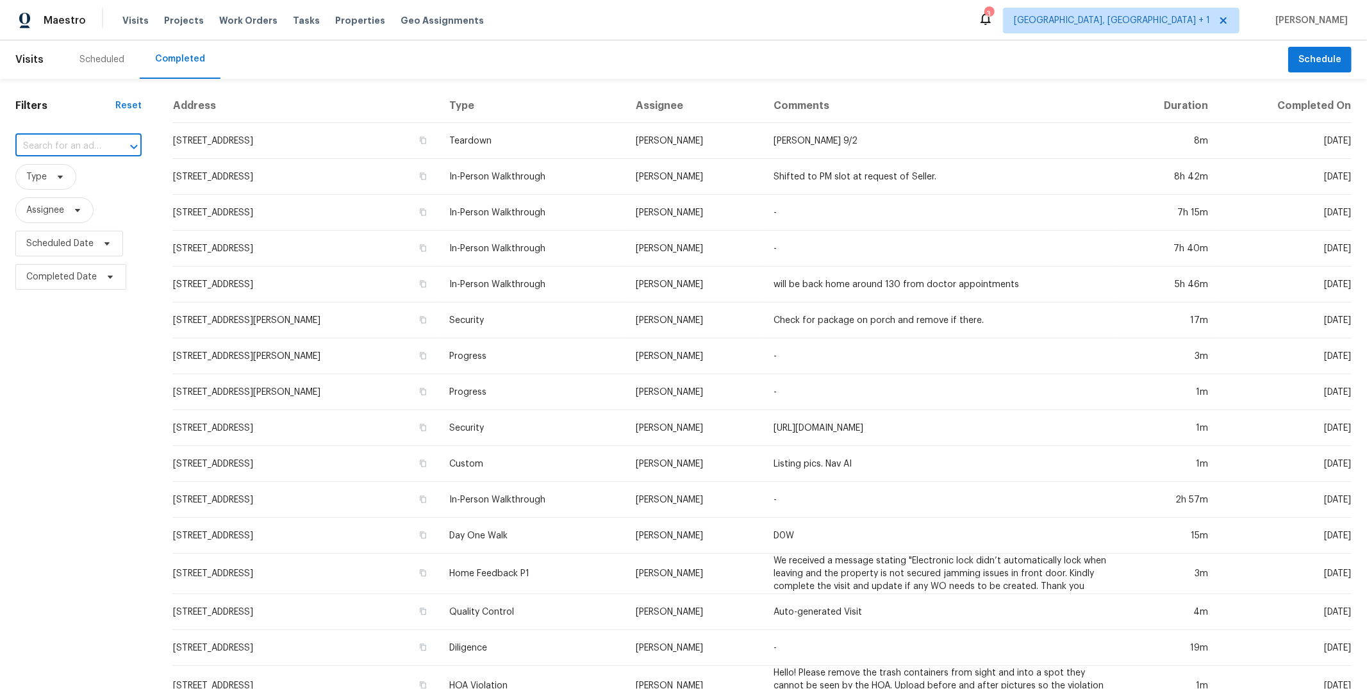
paste input "5966 Glen Haven Blvd, Plainfield, IN 46168"
type input "5966 Glen Haven Blvd, Plainfield, IN 46168"
click at [76, 196] on li "5966 Glen Haven Blvd, Plainfield, IN 46168" at bounding box center [71, 181] width 113 height 35
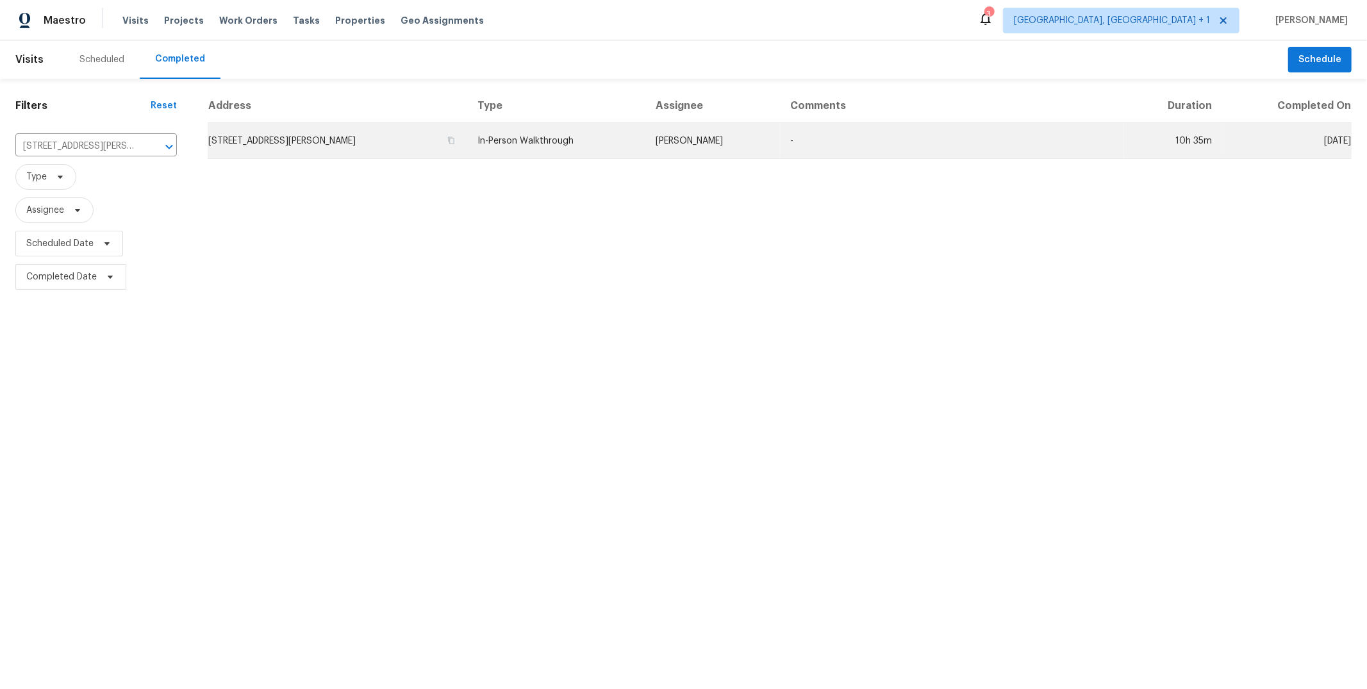
click at [318, 142] on td "5966 Glen Haven Blvd, Plainfield, IN 46168" at bounding box center [338, 141] width 260 height 36
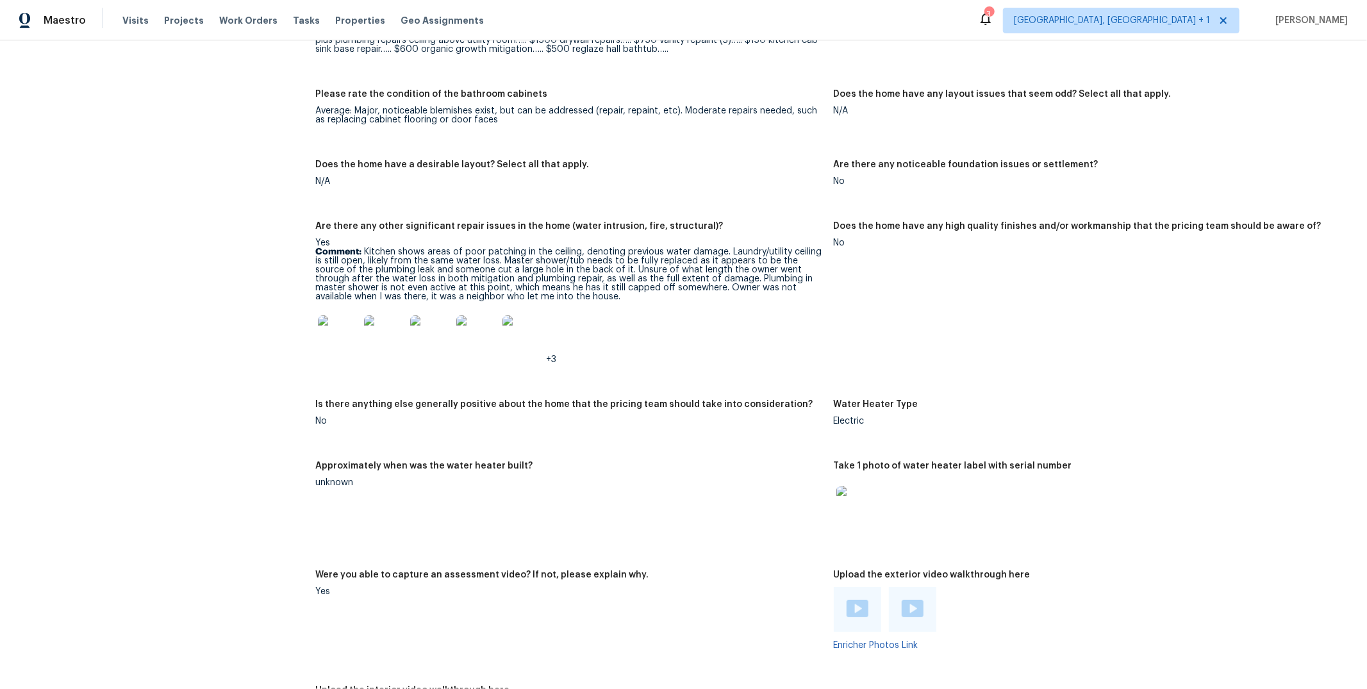
scroll to position [2265, 0]
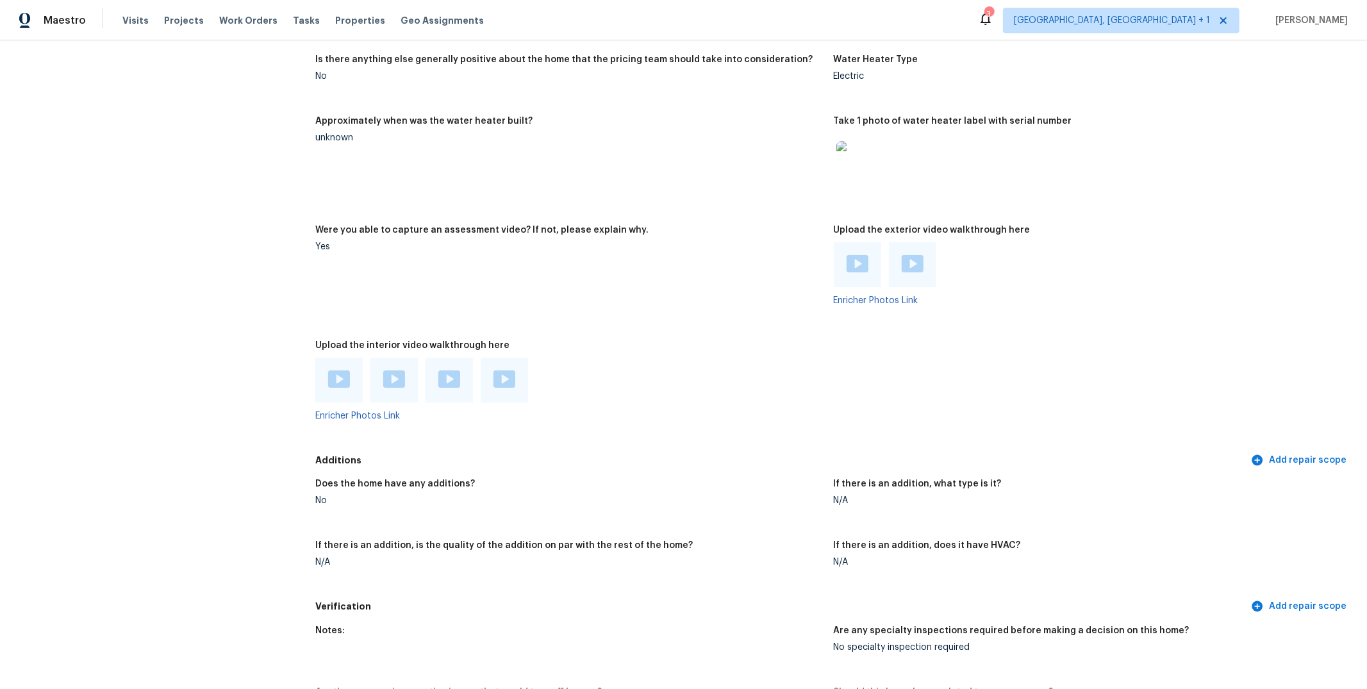
click at [343, 381] on img at bounding box center [339, 379] width 22 height 17
click at [390, 378] on img at bounding box center [394, 379] width 22 height 17
click at [464, 381] on div at bounding box center [449, 380] width 47 height 45
click at [452, 365] on div at bounding box center [449, 380] width 47 height 45
click at [452, 374] on img at bounding box center [449, 379] width 22 height 17
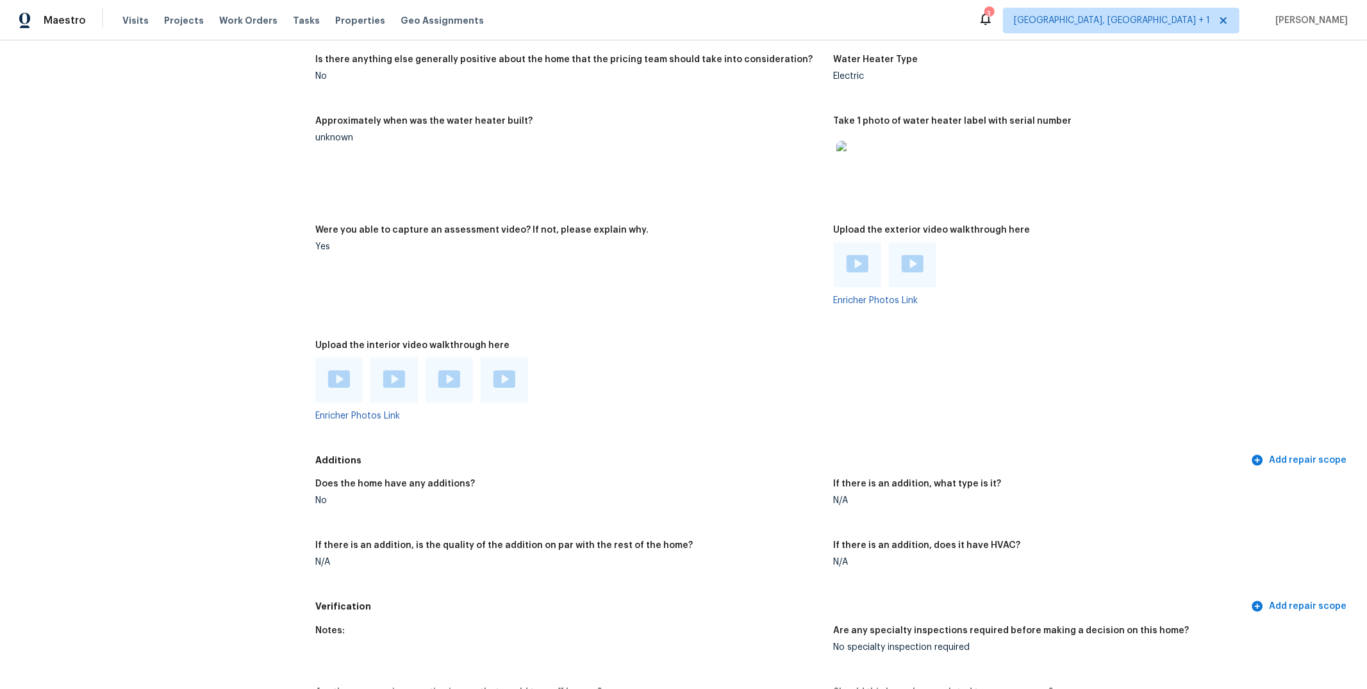
click at [506, 365] on div at bounding box center [504, 380] width 47 height 45
click at [510, 375] on img at bounding box center [505, 379] width 22 height 17
click at [837, 260] on div at bounding box center [857, 264] width 47 height 45
click at [849, 258] on img at bounding box center [858, 263] width 22 height 17
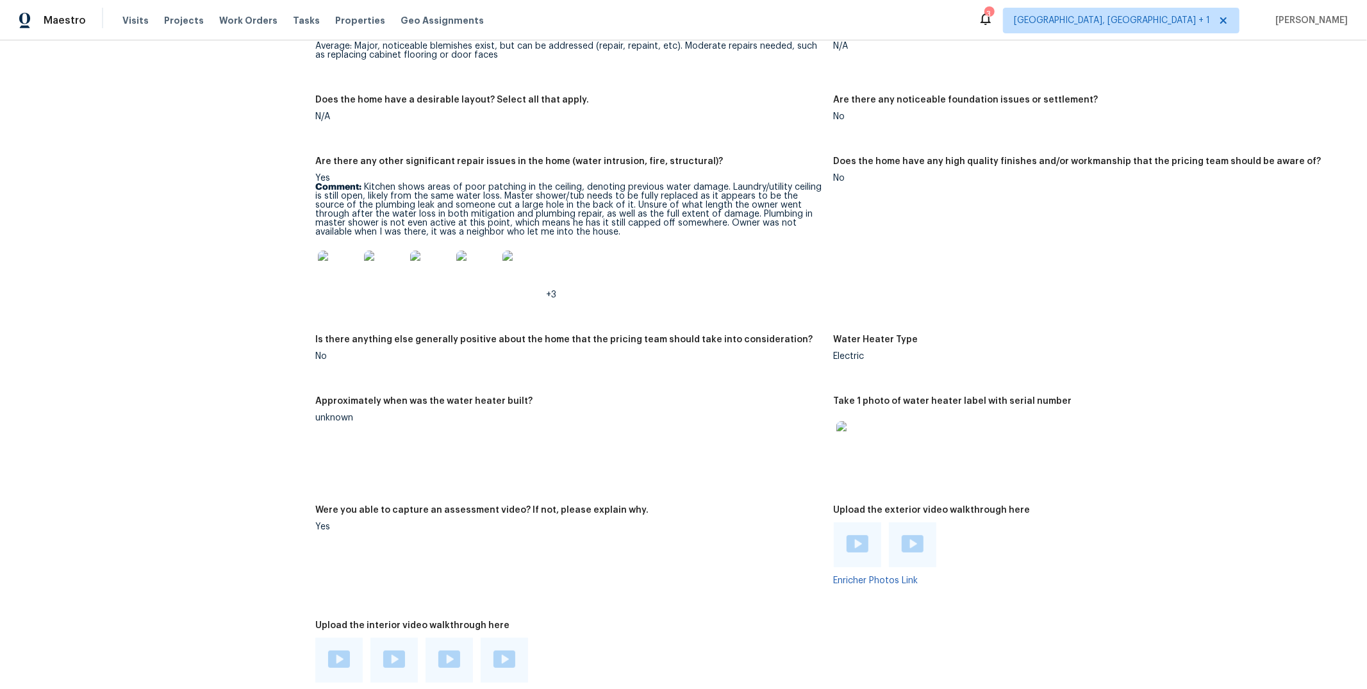
scroll to position [1984, 0]
click at [139, 13] on div "Visits Projects Work Orders Tasks Properties Geo Assignments" at bounding box center [310, 21] width 377 height 26
click at [135, 26] on span "Visits" at bounding box center [135, 20] width 26 height 13
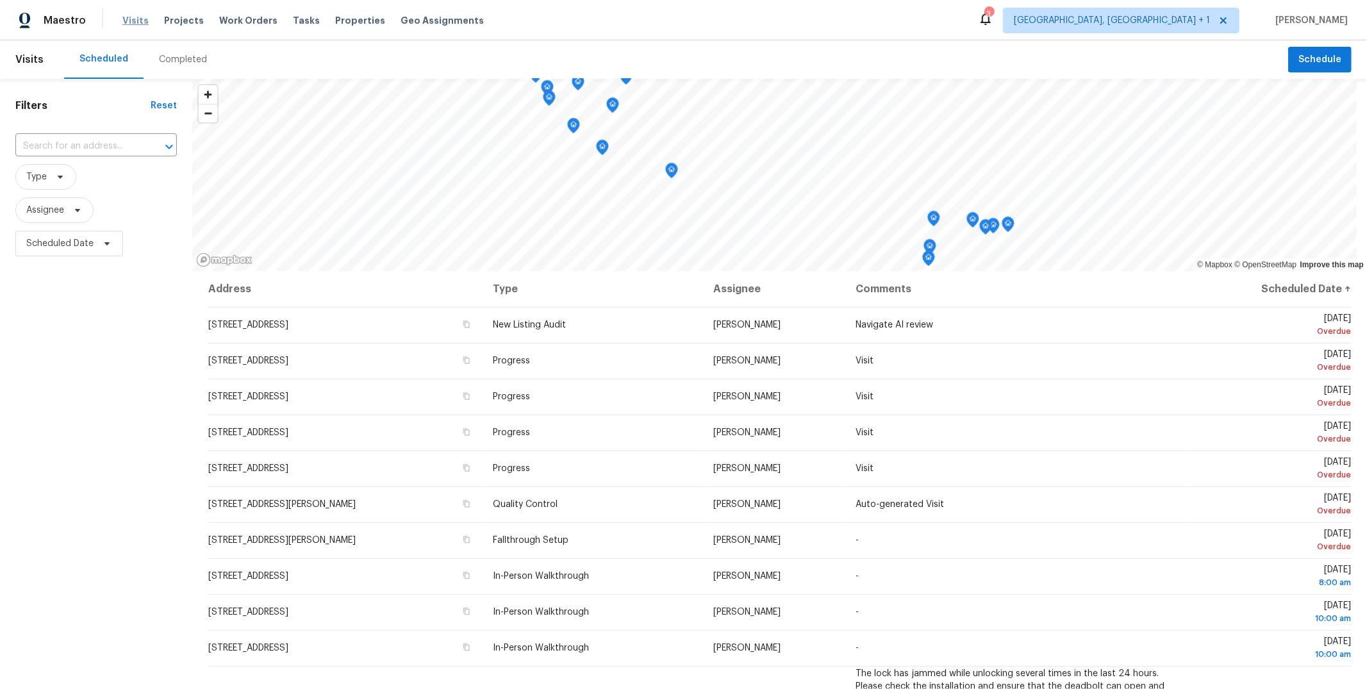
click at [129, 22] on span "Visits" at bounding box center [135, 20] width 26 height 13
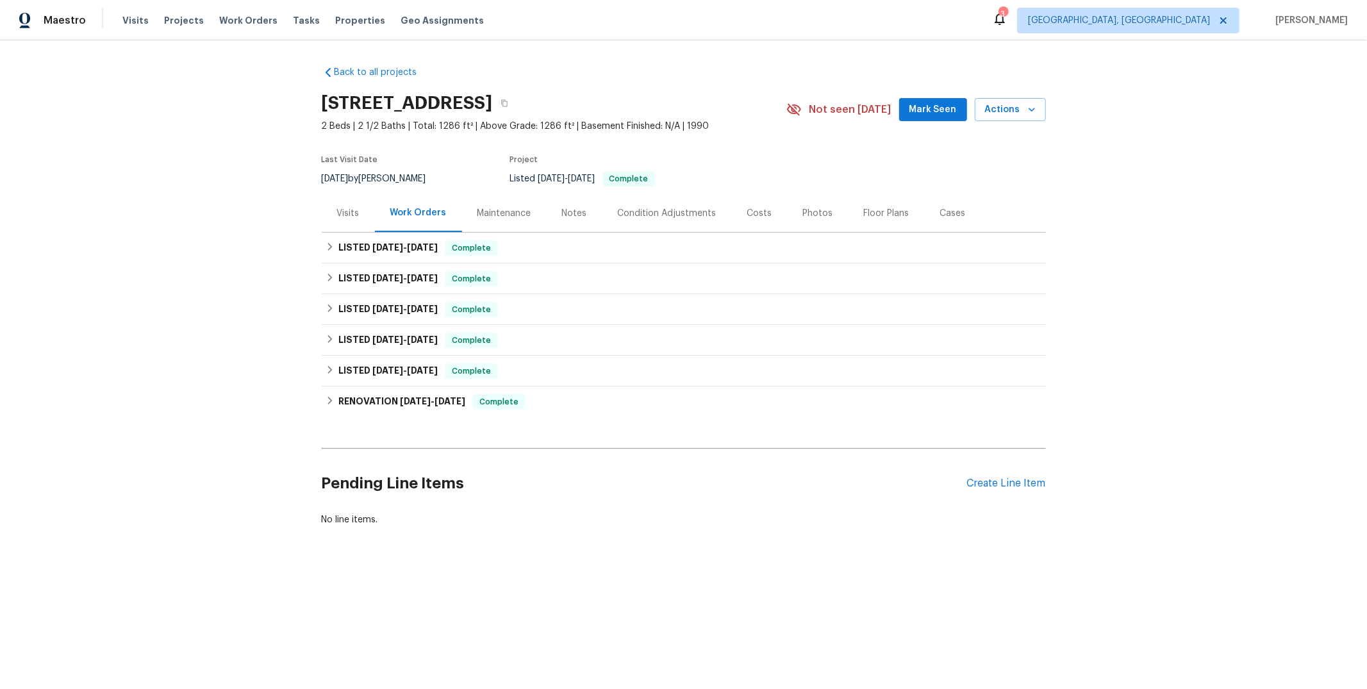
click at [562, 212] on div "Notes" at bounding box center [574, 213] width 25 height 13
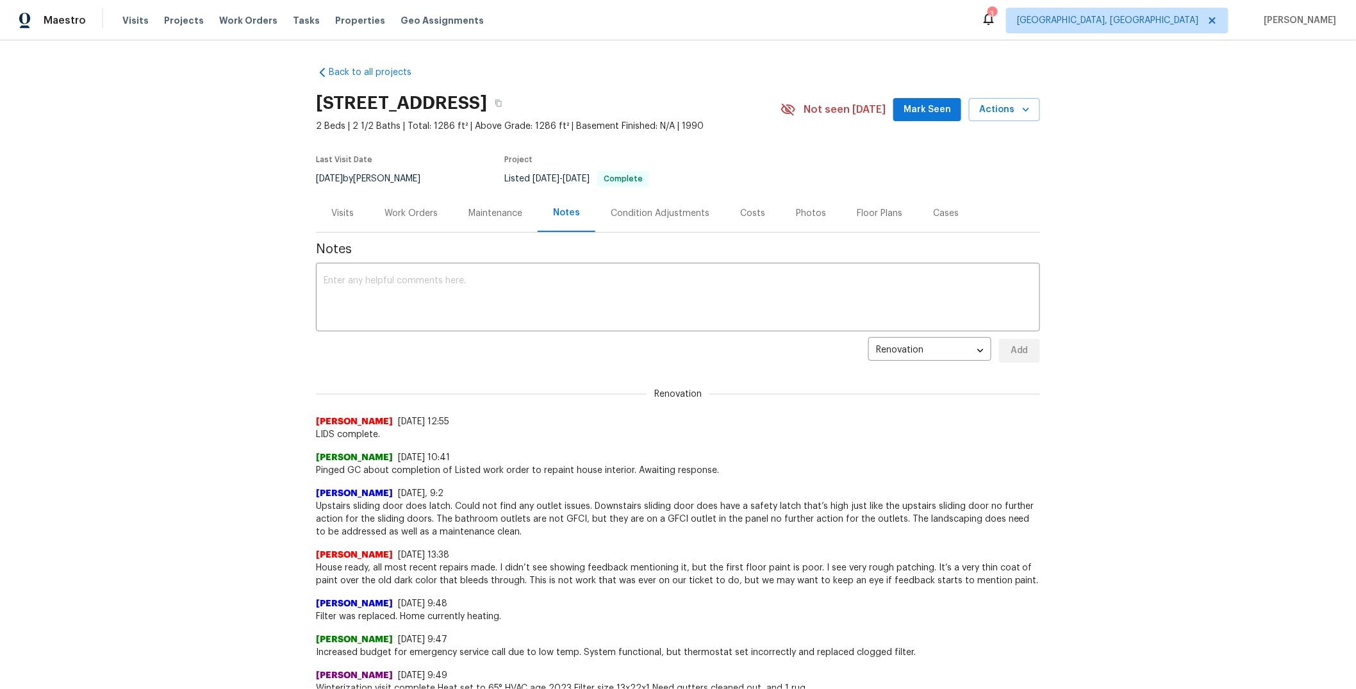
click at [808, 209] on div "Photos" at bounding box center [811, 213] width 30 height 13
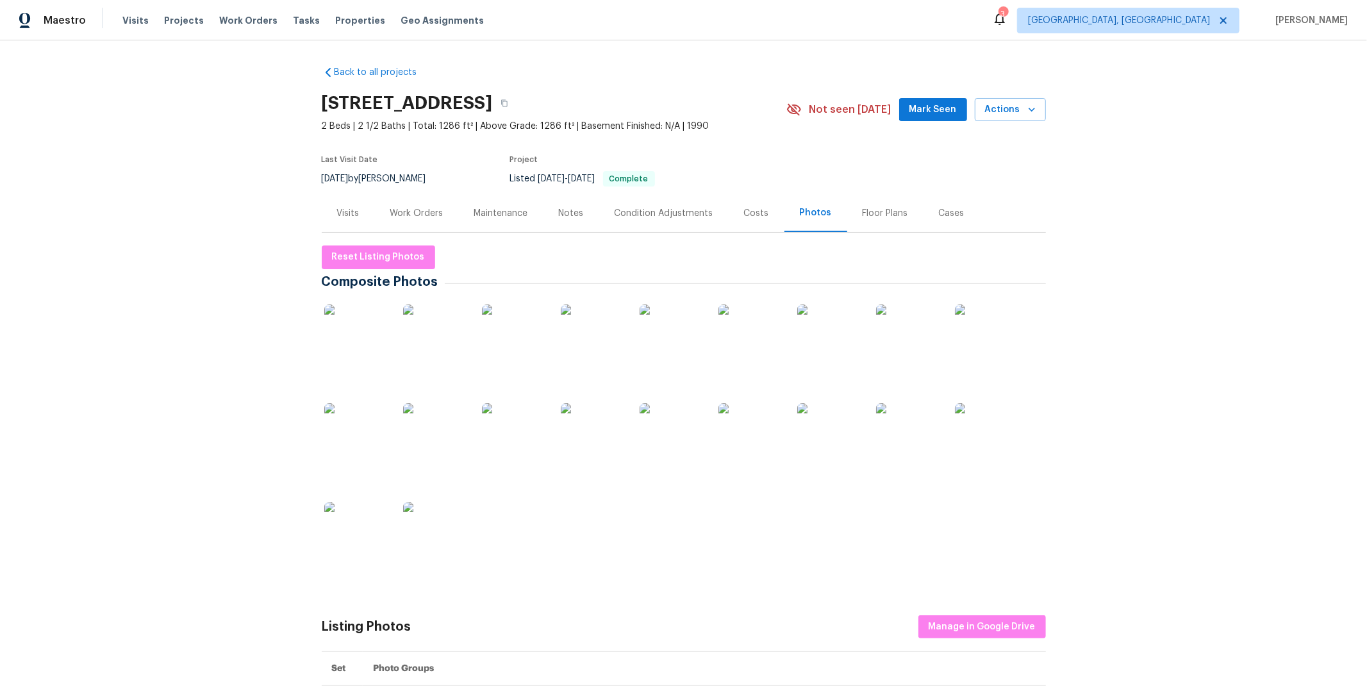
click at [357, 354] on img at bounding box center [356, 336] width 64 height 64
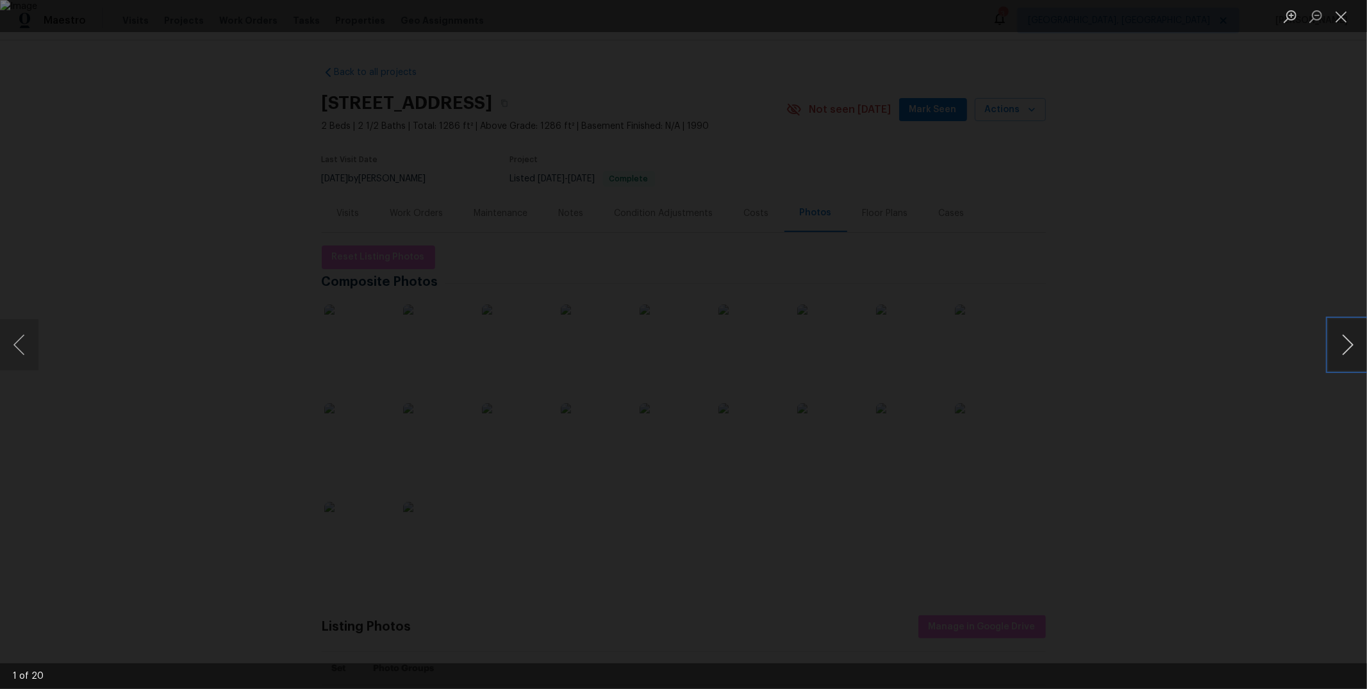
click at [1333, 342] on button "Next image" at bounding box center [1348, 344] width 38 height 51
click at [1340, 346] on button "Next image" at bounding box center [1348, 344] width 38 height 51
click at [1340, 349] on button "Next image" at bounding box center [1348, 344] width 38 height 51
click at [1340, 350] on button "Next image" at bounding box center [1348, 344] width 38 height 51
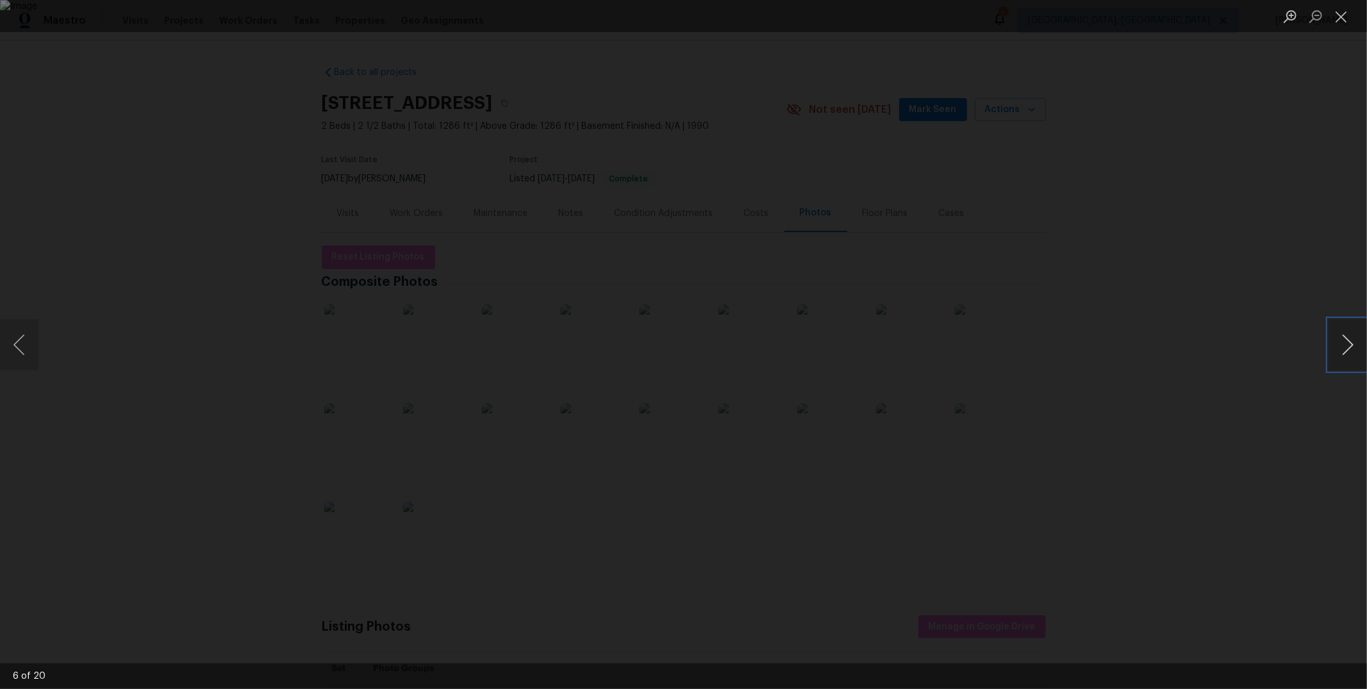
click at [1340, 350] on button "Next image" at bounding box center [1348, 344] width 38 height 51
click at [1342, 350] on button "Next image" at bounding box center [1348, 344] width 38 height 51
click at [1347, 350] on button "Next image" at bounding box center [1348, 344] width 38 height 51
click at [1353, 350] on button "Next image" at bounding box center [1348, 344] width 38 height 51
click at [1354, 352] on button "Next image" at bounding box center [1348, 344] width 38 height 51
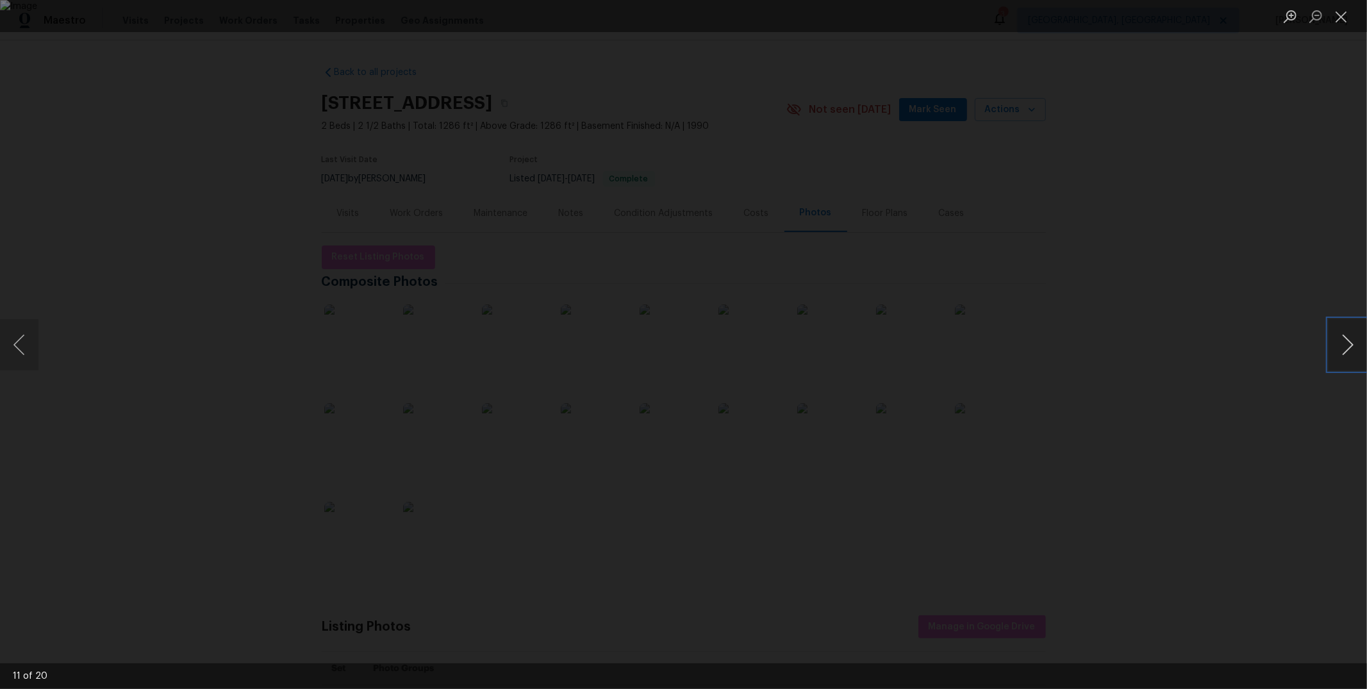
click at [1354, 352] on button "Next image" at bounding box center [1348, 344] width 38 height 51
click at [1355, 355] on button "Next image" at bounding box center [1348, 344] width 38 height 51
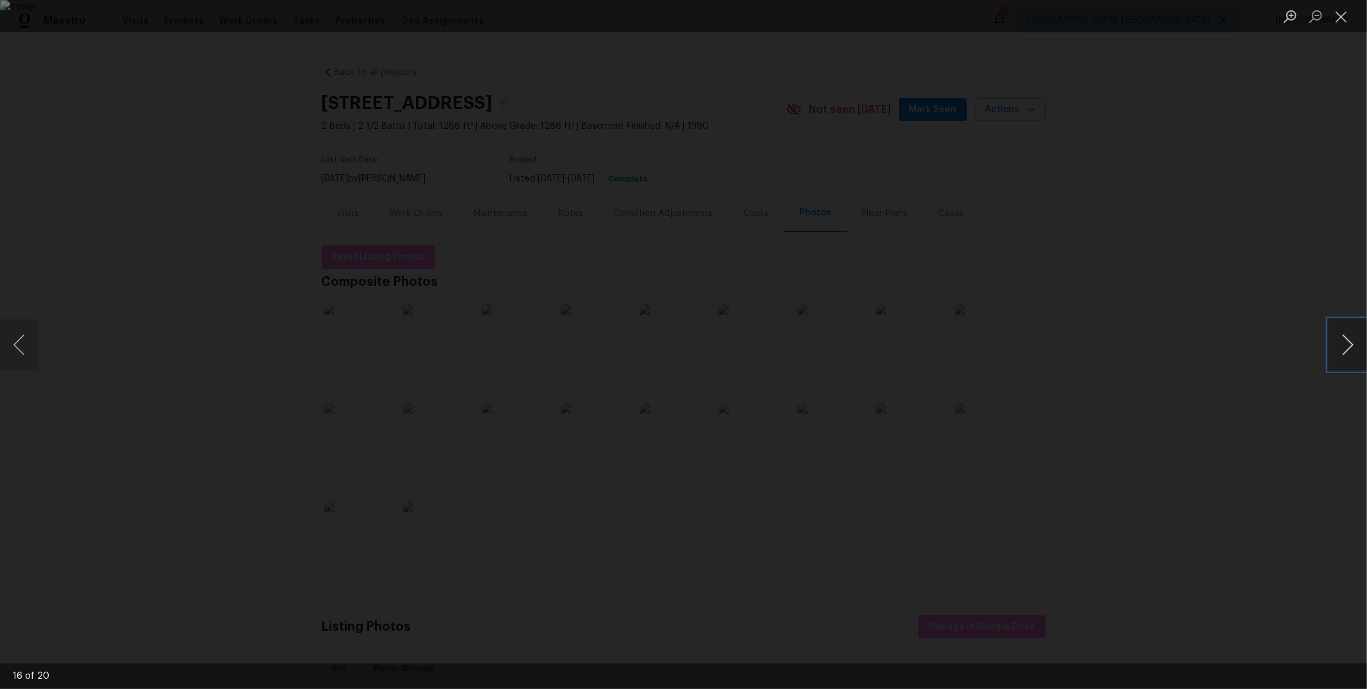
click at [1358, 356] on button "Next image" at bounding box center [1348, 344] width 38 height 51
click at [1367, 360] on button "Next image" at bounding box center [1348, 344] width 38 height 51
click at [1367, 375] on div "Lightbox" at bounding box center [683, 344] width 1367 height 689
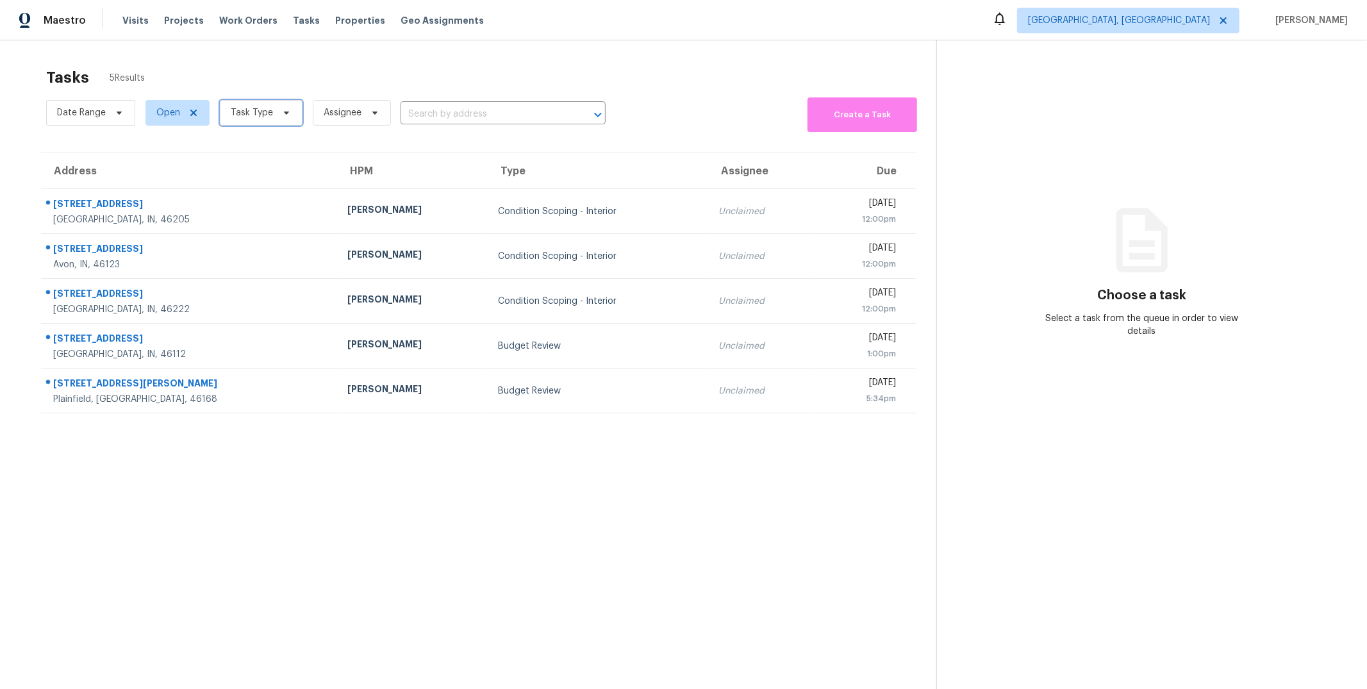
click at [288, 112] on icon at bounding box center [286, 113] width 10 height 10
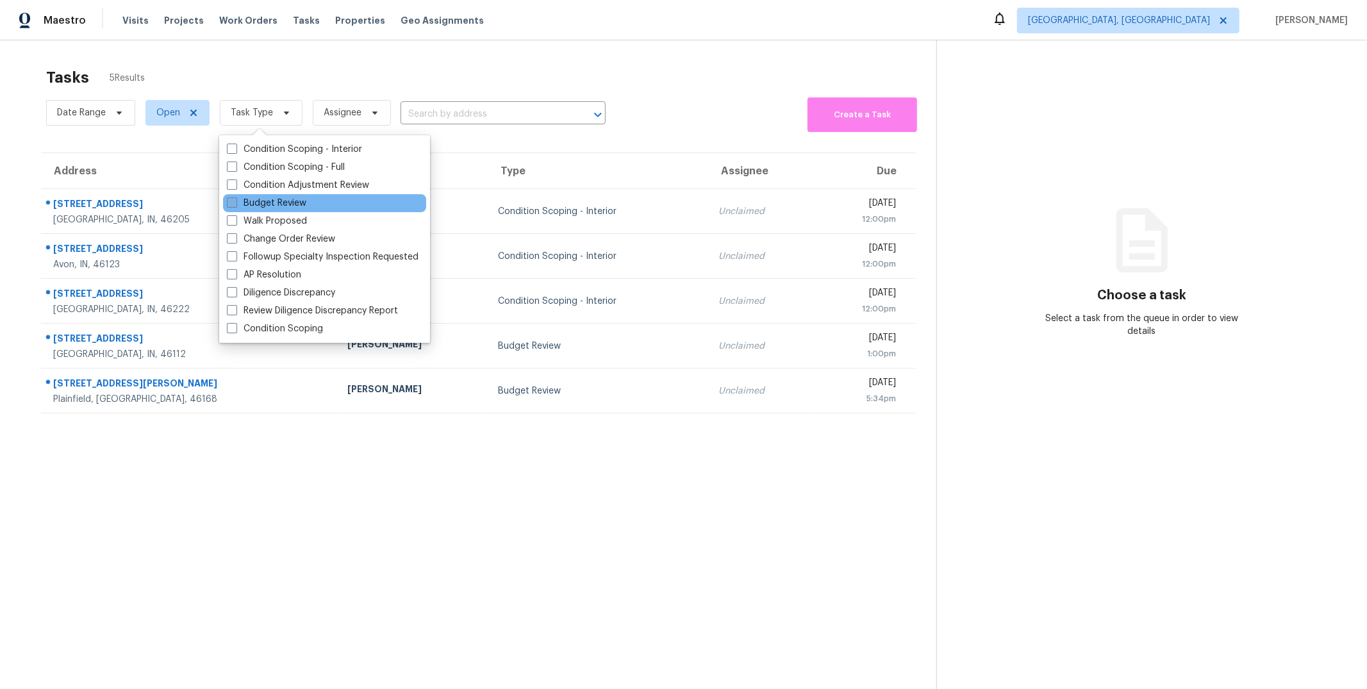
click at [272, 203] on label "Budget Review" at bounding box center [266, 203] width 79 height 13
click at [235, 203] on input "Budget Review" at bounding box center [231, 201] width 8 height 8
checkbox input "true"
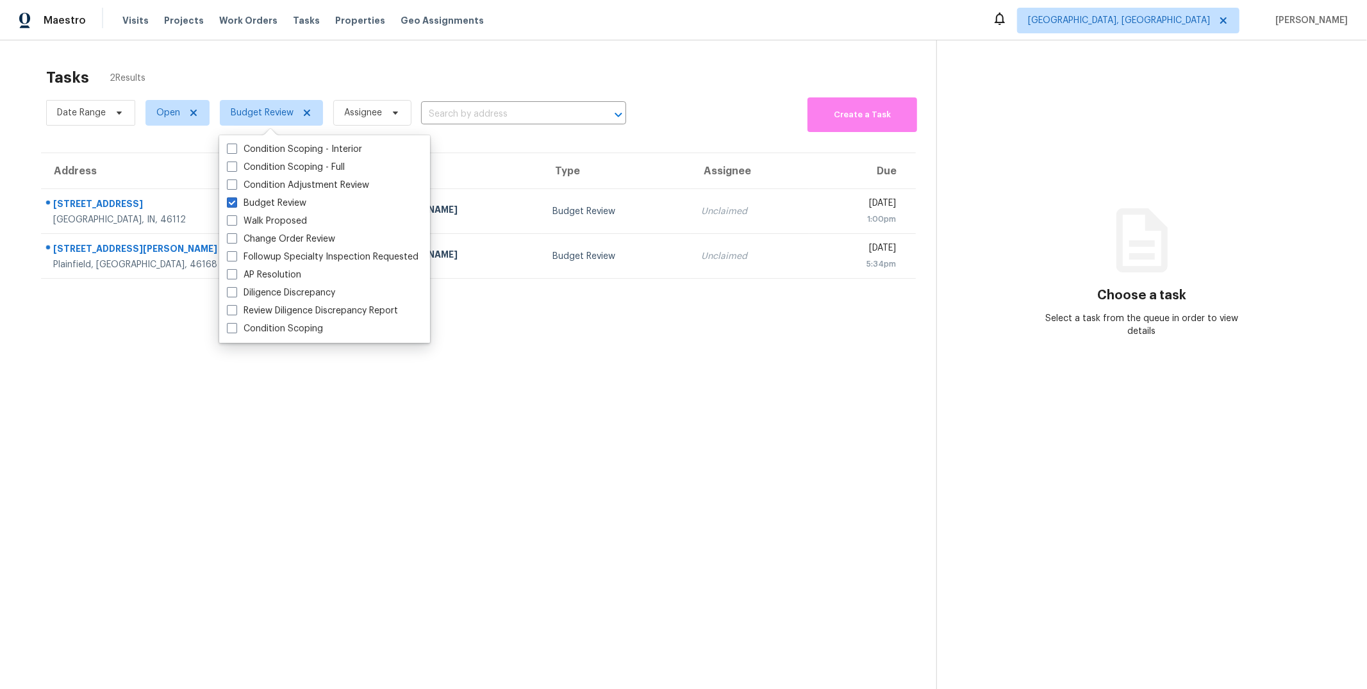
click at [721, 95] on div "Date Range Open Budget Review Assignee ​ Create a Task" at bounding box center [491, 113] width 890 height 38
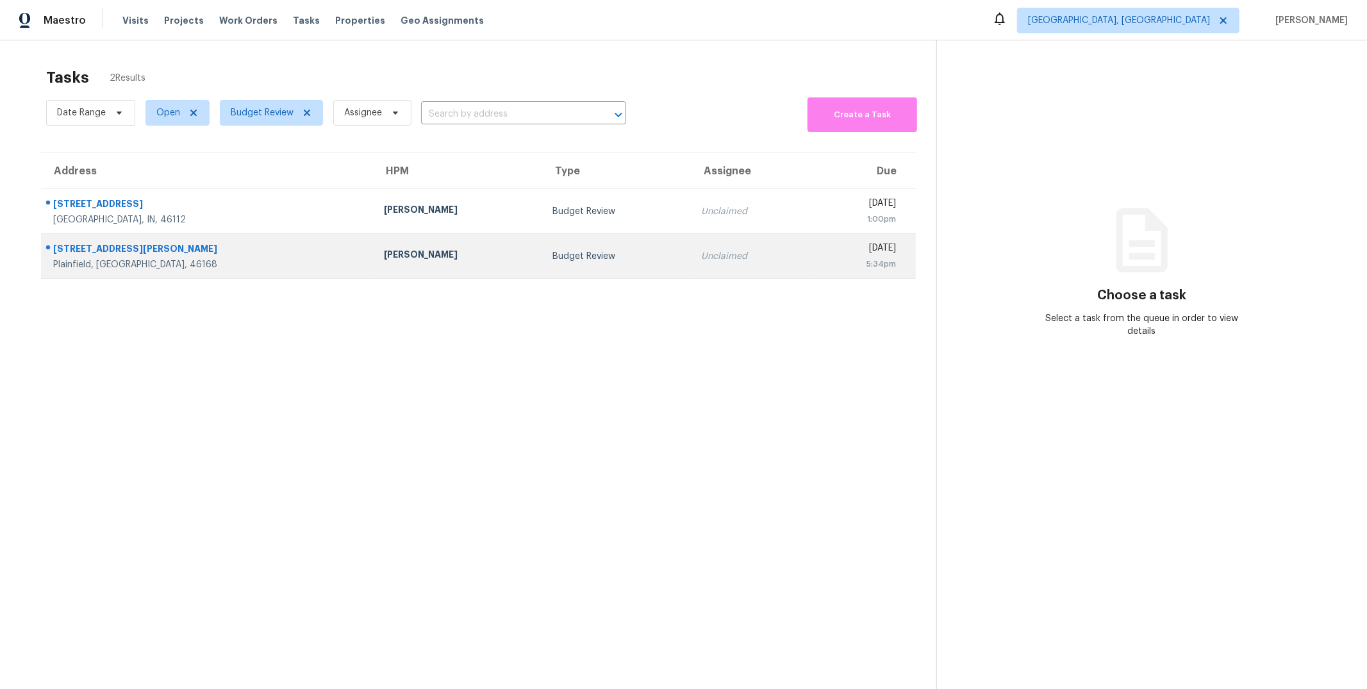
click at [105, 246] on div "5966 Glen Haven Blvd" at bounding box center [208, 250] width 310 height 16
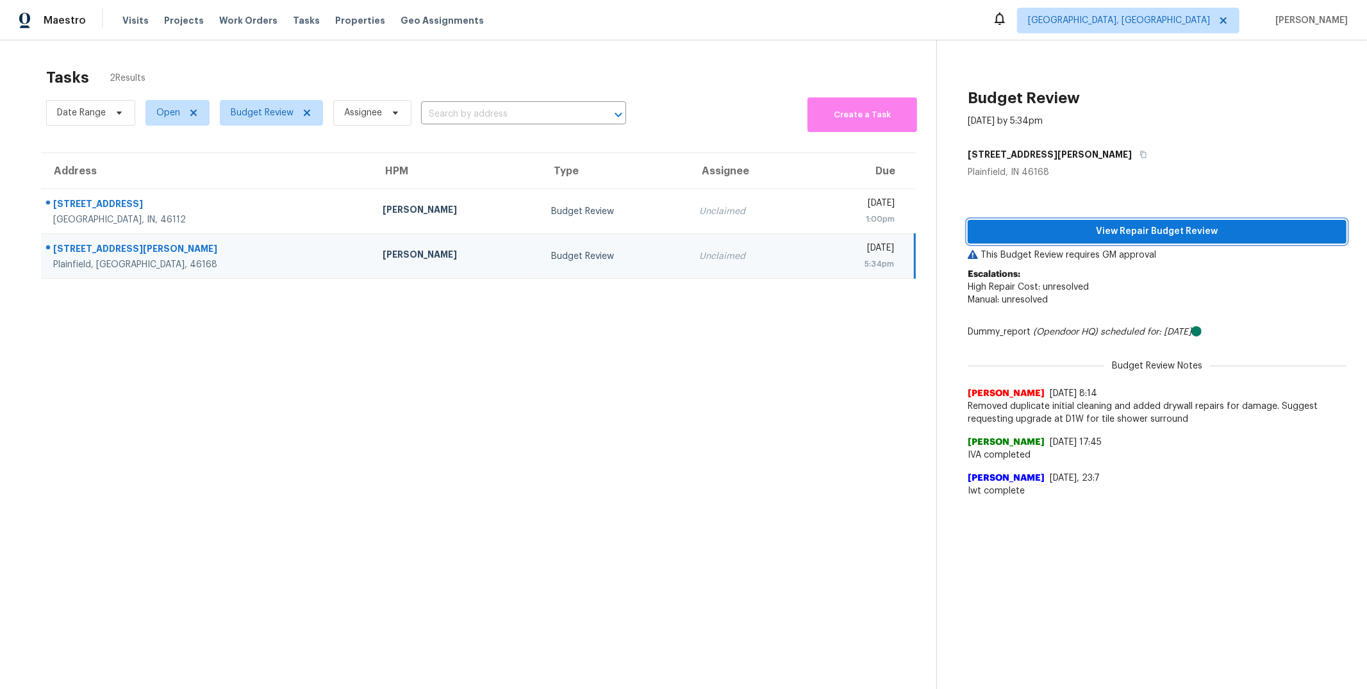
click at [1079, 226] on span "View Repair Budget Review" at bounding box center [1157, 232] width 358 height 16
click at [1215, 235] on span "View Repair Budget Review" at bounding box center [1157, 232] width 358 height 16
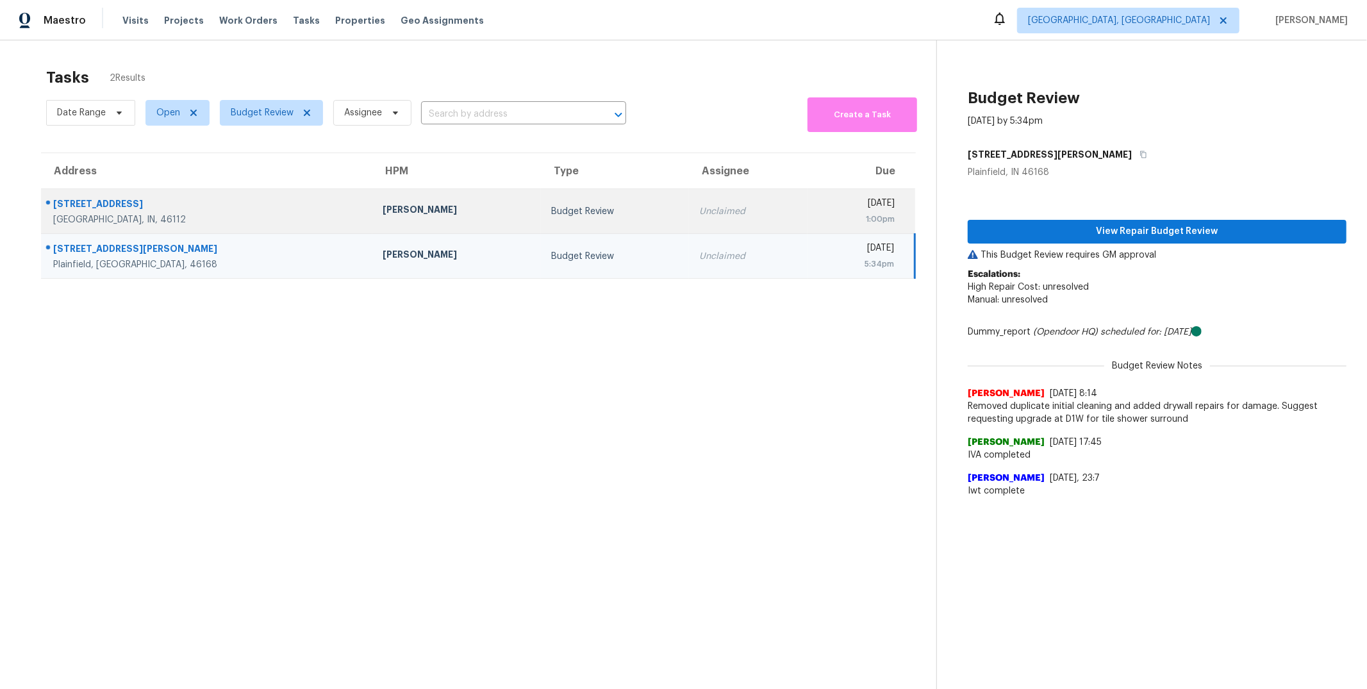
click at [78, 203] on div "527 S Grant St" at bounding box center [207, 205] width 309 height 16
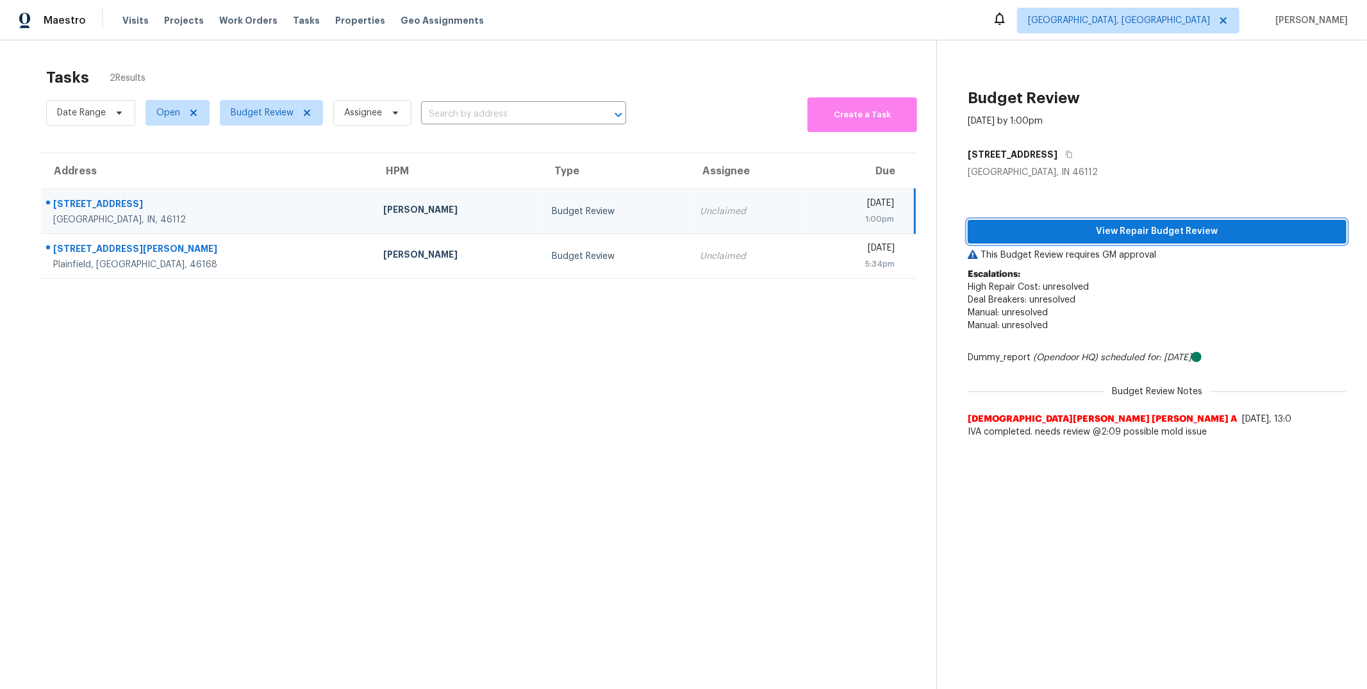
click at [1111, 237] on span "View Repair Budget Review" at bounding box center [1157, 232] width 358 height 16
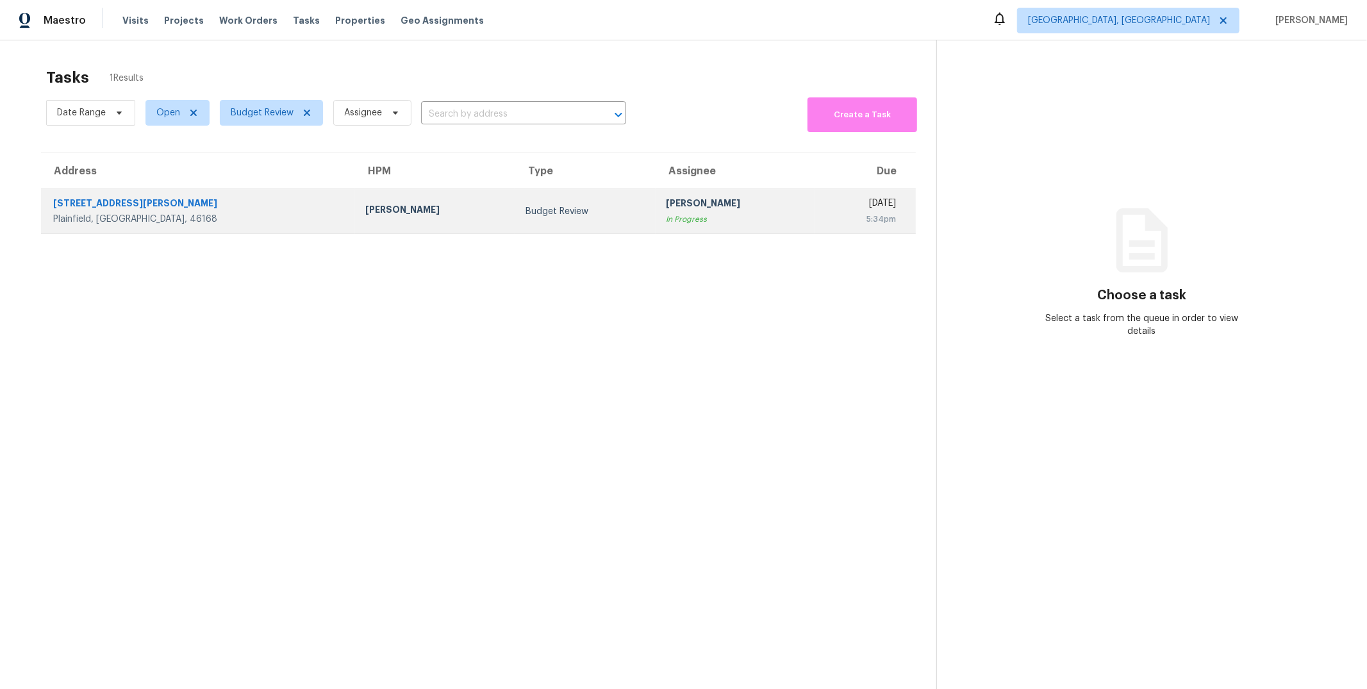
click at [113, 203] on div "5966 Glen Haven Blvd" at bounding box center [199, 205] width 292 height 16
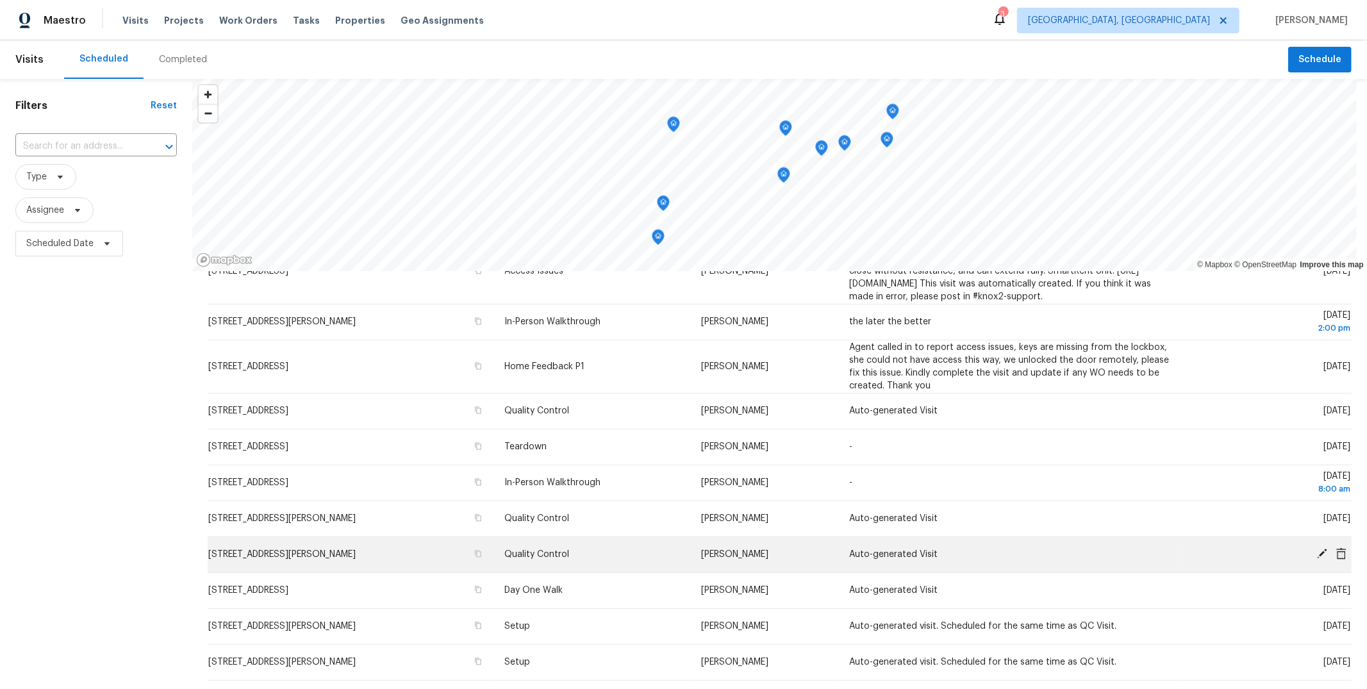
scroll to position [297, 0]
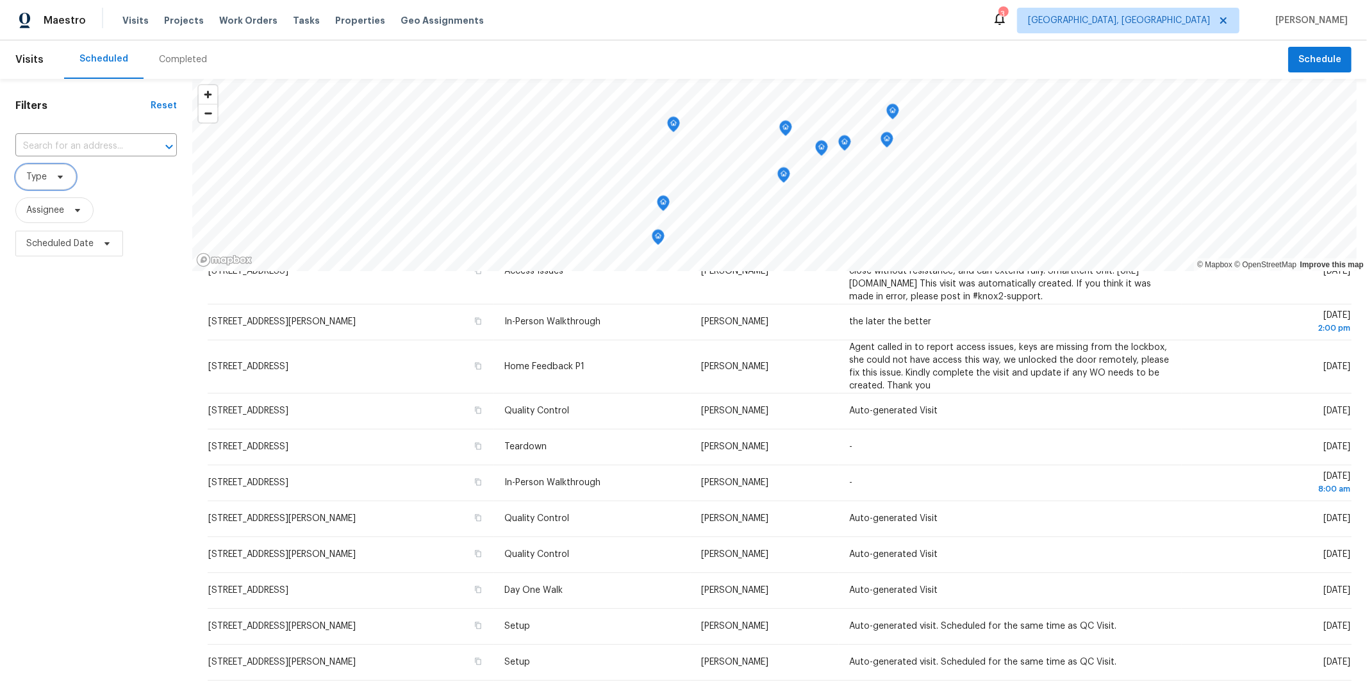
click at [58, 176] on icon at bounding box center [60, 177] width 5 height 3
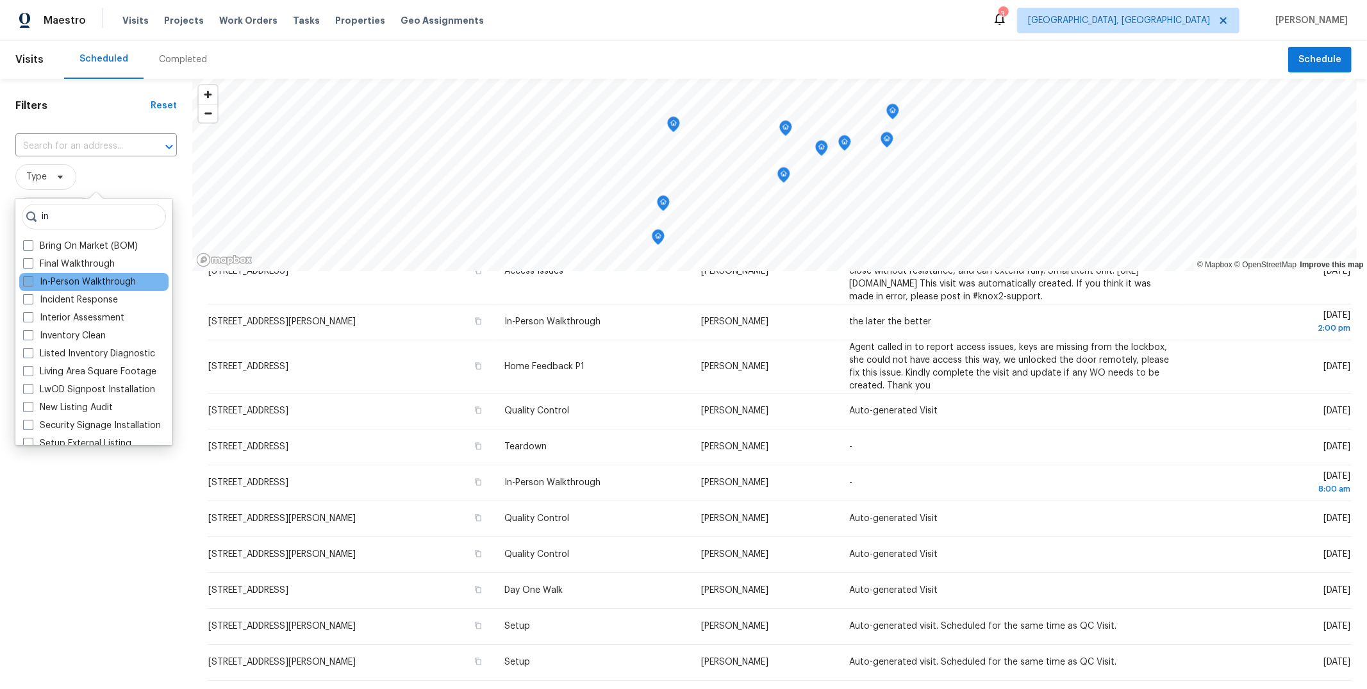
type input "in"
click at [119, 276] on label "In-Person Walkthrough" at bounding box center [79, 282] width 113 height 13
click at [31, 276] on input "In-Person Walkthrough" at bounding box center [27, 280] width 8 height 8
checkbox input "true"
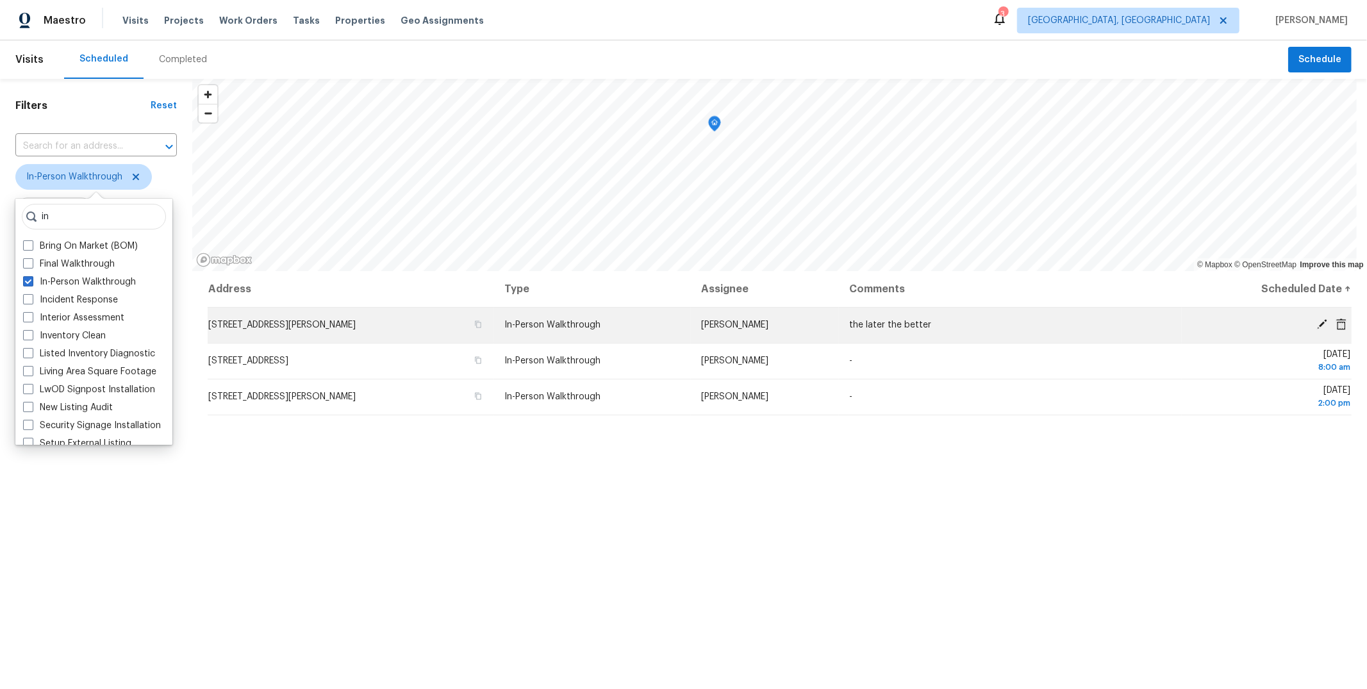
click at [332, 323] on span "7251 Leemel Dr, West Chester, OH 45069" at bounding box center [281, 325] width 147 height 9
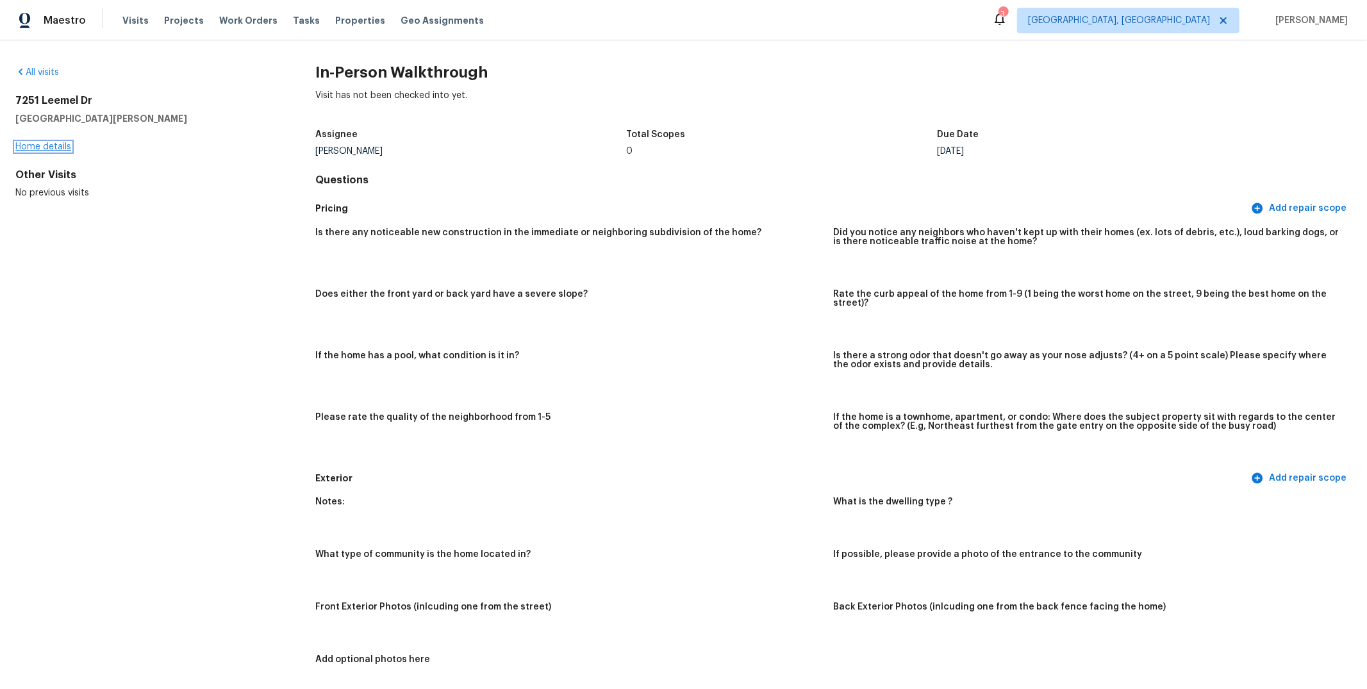
click at [40, 148] on link "Home details" at bounding box center [43, 146] width 56 height 9
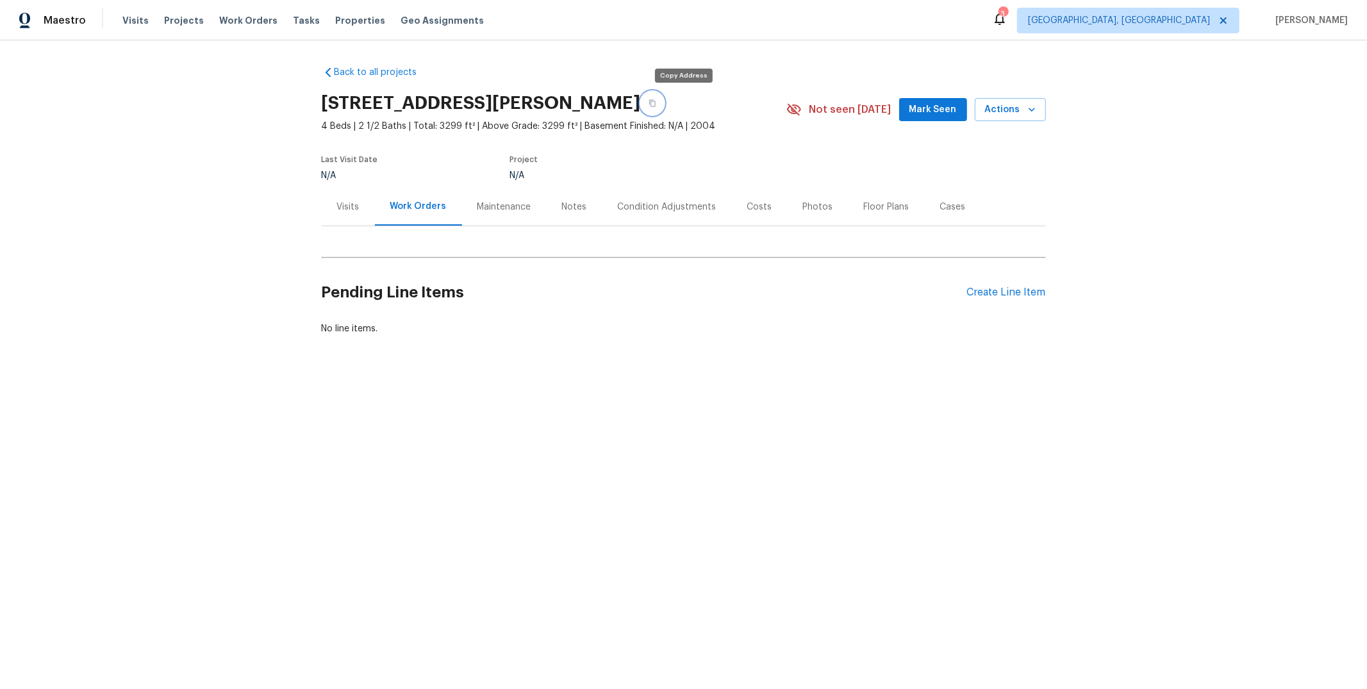
click at [656, 100] on icon "button" at bounding box center [652, 103] width 6 height 7
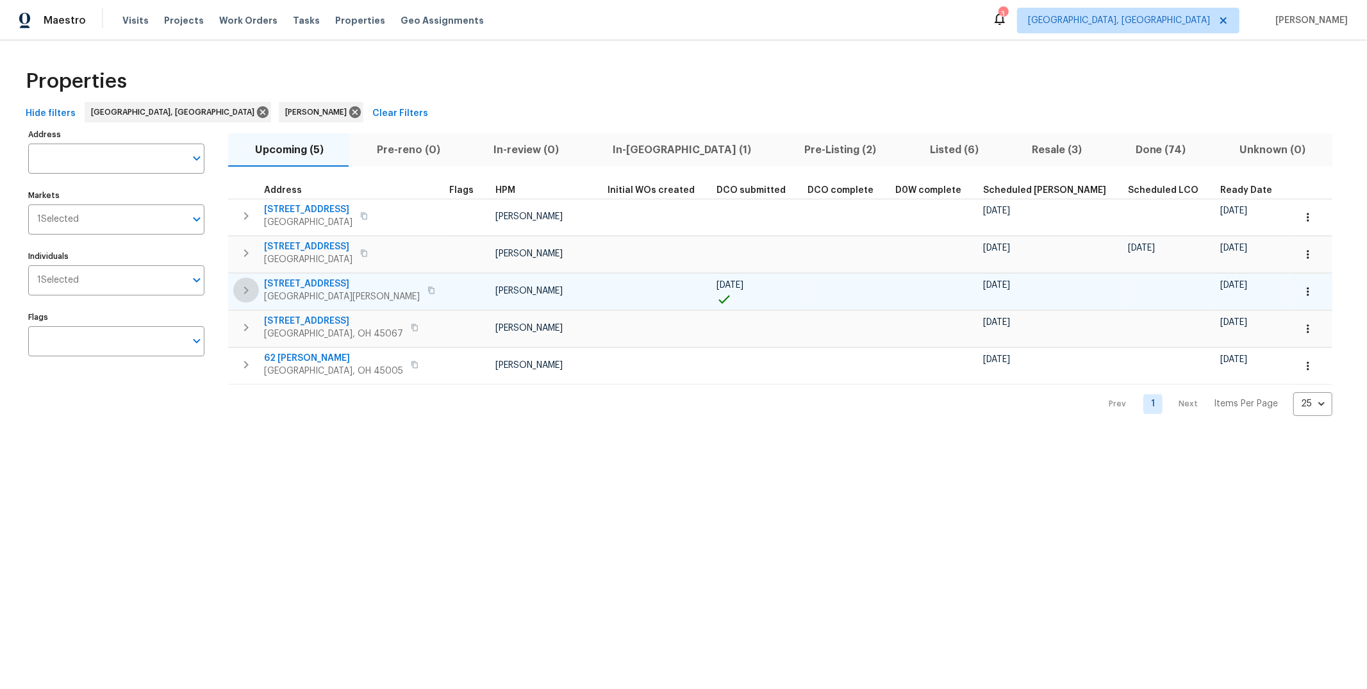
click at [251, 286] on icon "button" at bounding box center [245, 290] width 15 height 15
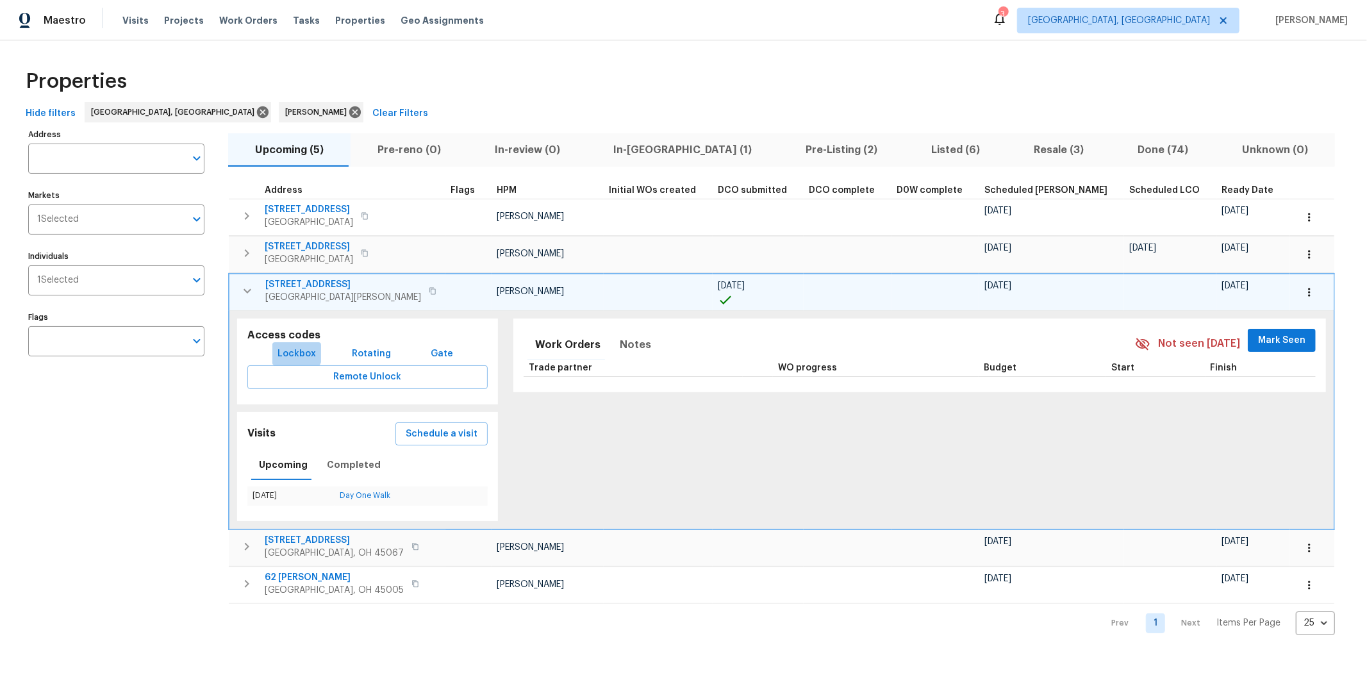
click at [286, 351] on span "Lockbox" at bounding box center [297, 354] width 38 height 16
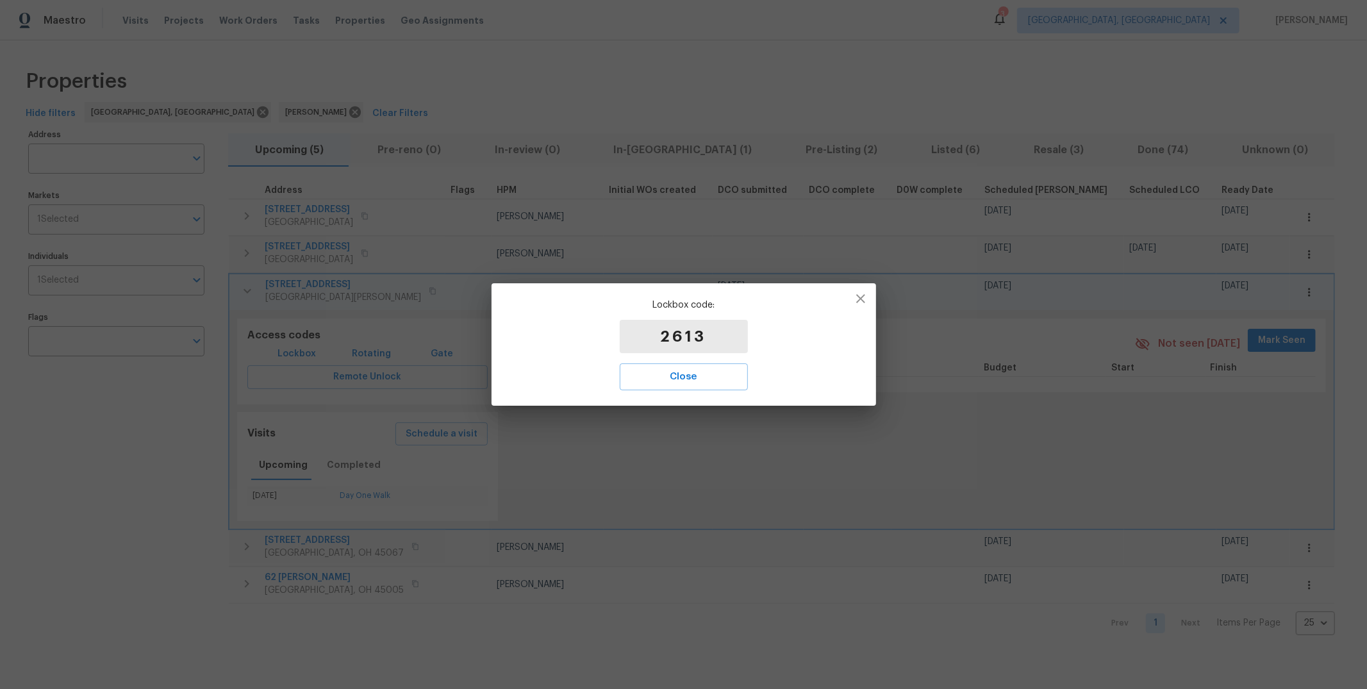
click at [744, 339] on p "2613" at bounding box center [684, 336] width 128 height 33
click at [712, 337] on p "2613" at bounding box center [684, 336] width 128 height 33
copy p "2613"
